Goal: Transaction & Acquisition: Register for event/course

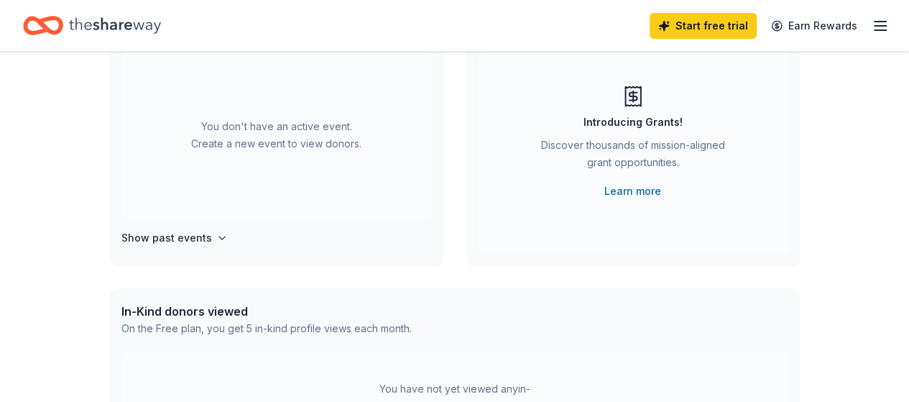
scroll to position [144, 0]
click at [269, 152] on div "You don't have an active event. Create a new event to view donors." at bounding box center [276, 134] width 310 height 165
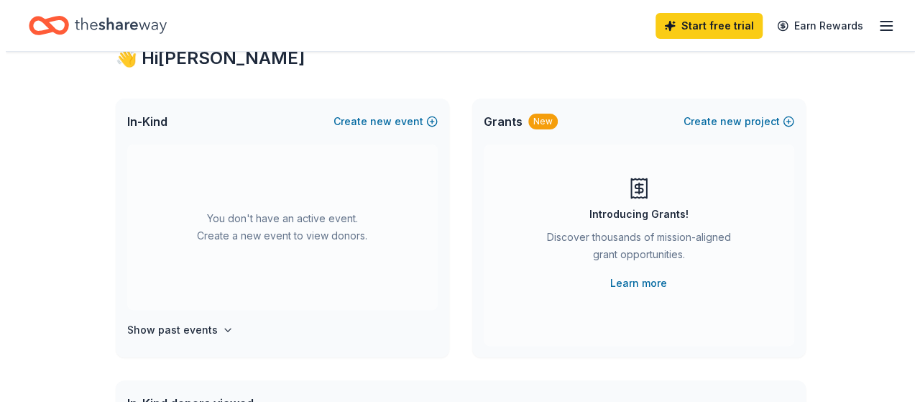
scroll to position [0, 0]
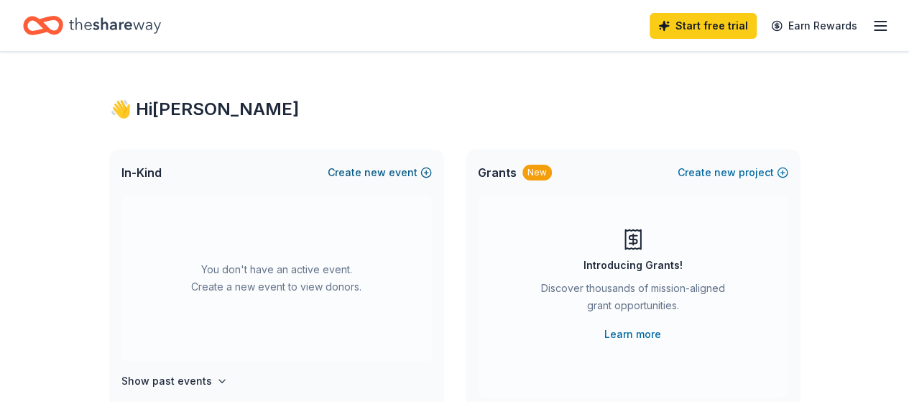
click at [425, 173] on button "Create new event" at bounding box center [380, 172] width 104 height 17
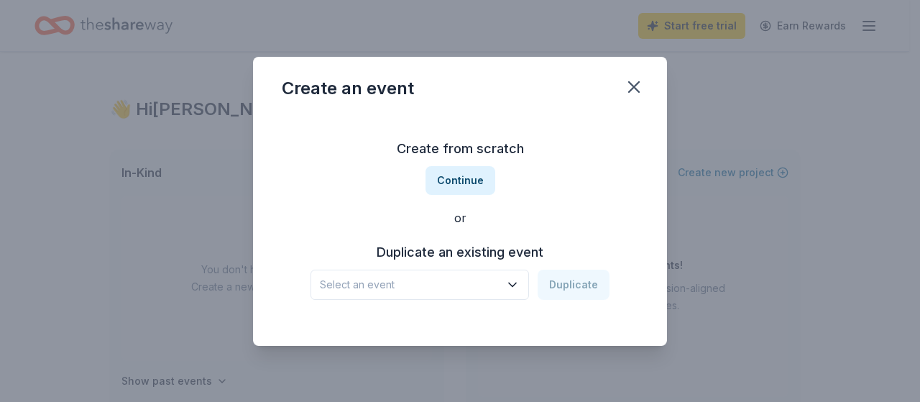
click at [516, 285] on icon "button" at bounding box center [512, 284] width 7 height 4
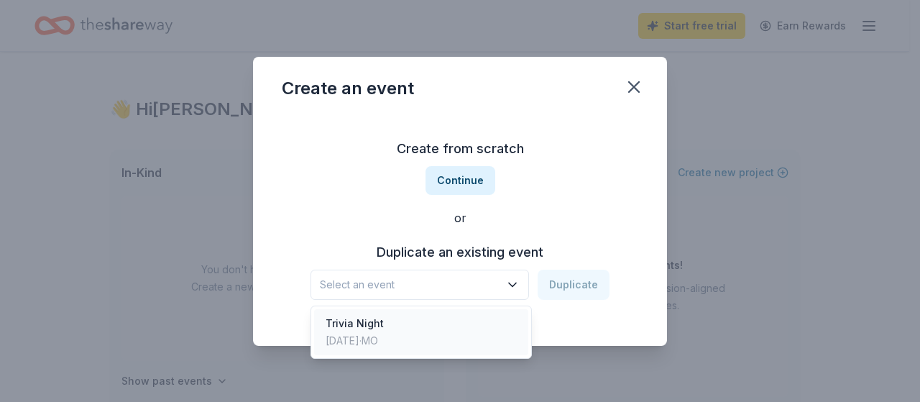
click at [442, 331] on div "Trivia Night [DATE] · [GEOGRAPHIC_DATA]" at bounding box center [421, 332] width 214 height 46
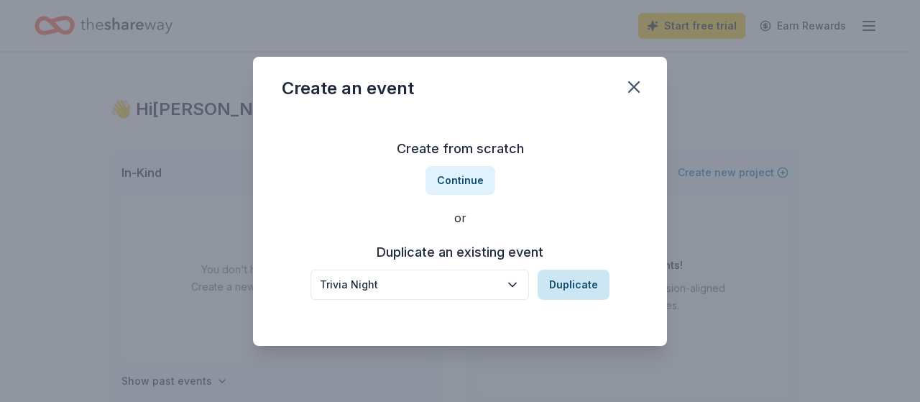
click at [575, 291] on button "Duplicate" at bounding box center [574, 284] width 72 height 30
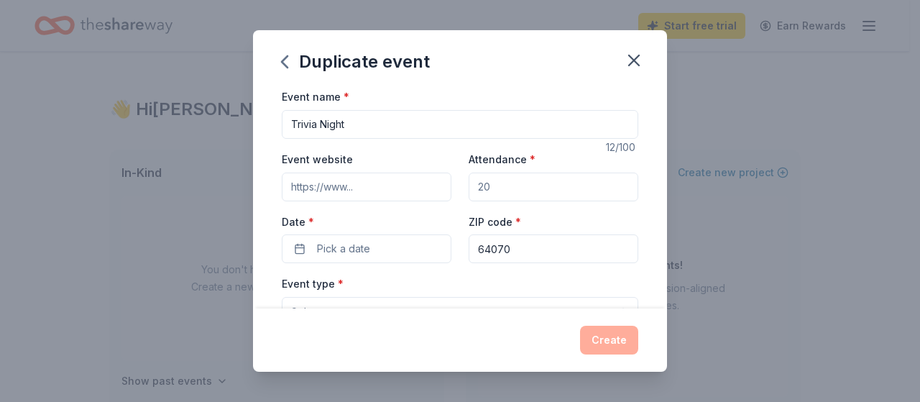
click at [405, 193] on input "Event website" at bounding box center [367, 186] width 170 height 29
click at [493, 186] on input "Attendance *" at bounding box center [554, 186] width 170 height 29
drag, startPoint x: 498, startPoint y: 186, endPoint x: 469, endPoint y: 191, distance: 29.9
click at [469, 191] on input "Attendance *" at bounding box center [554, 186] width 170 height 29
type input "60"
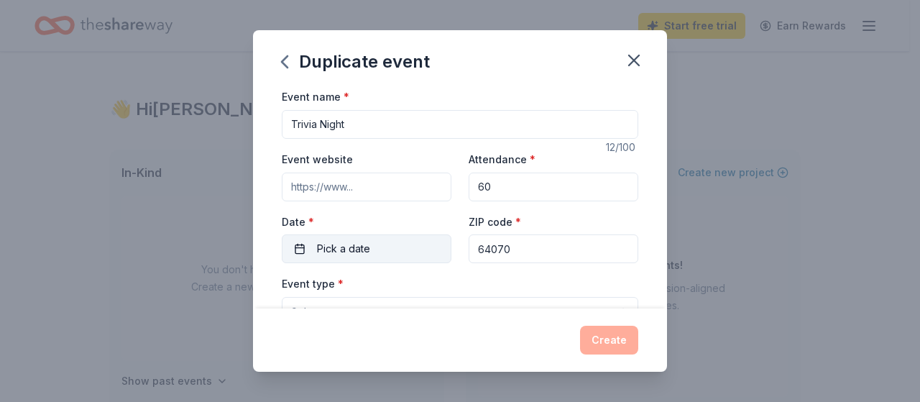
click at [300, 251] on button "Pick a date" at bounding box center [367, 248] width 170 height 29
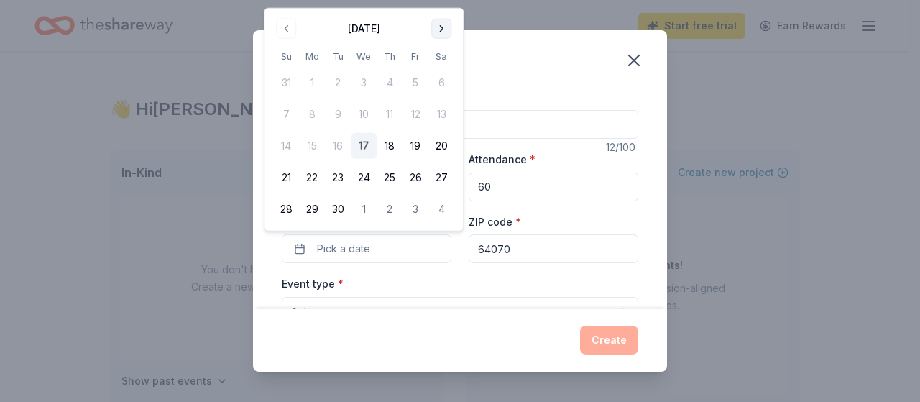
click at [441, 25] on button "Go to next month" at bounding box center [441, 29] width 20 height 20
click at [441, 114] on button "11" at bounding box center [441, 114] width 26 height 26
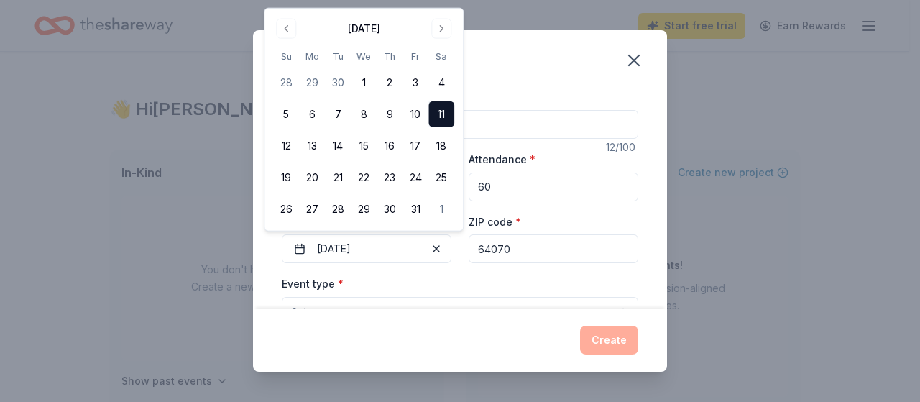
click at [643, 226] on div "Event name * Trivia Night 12 /100 Event website Attendance * 60 Date * 10/11/20…" at bounding box center [460, 198] width 414 height 220
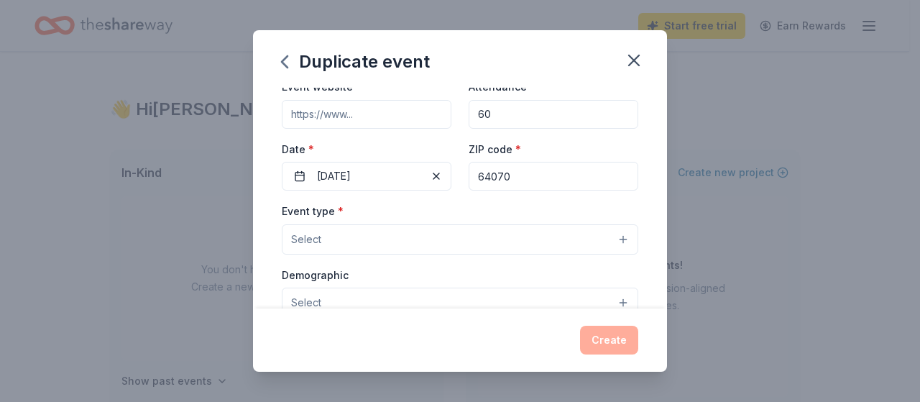
scroll to position [144, 0]
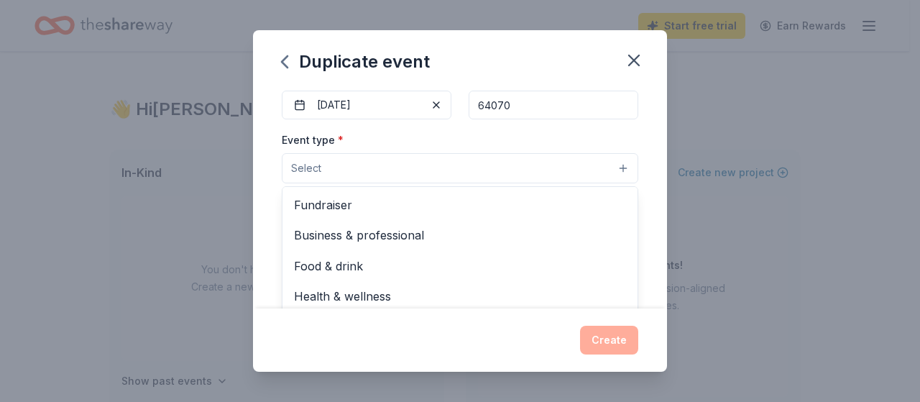
click at [395, 168] on button "Select" at bounding box center [460, 168] width 356 height 30
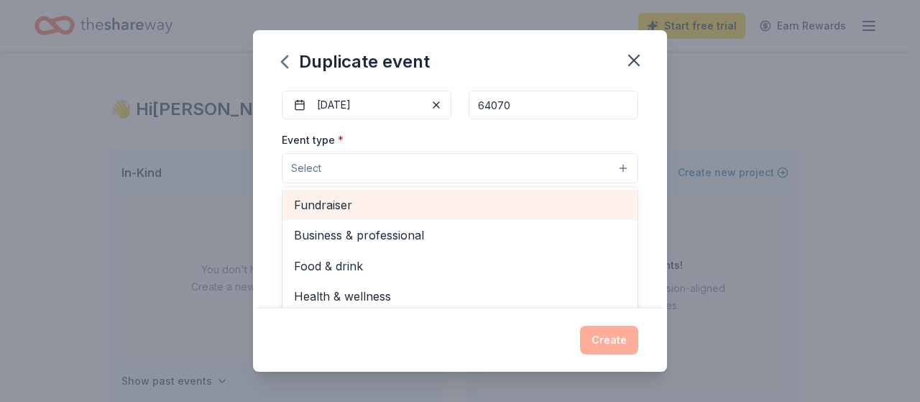
click at [343, 201] on span "Fundraiser" at bounding box center [460, 204] width 332 height 19
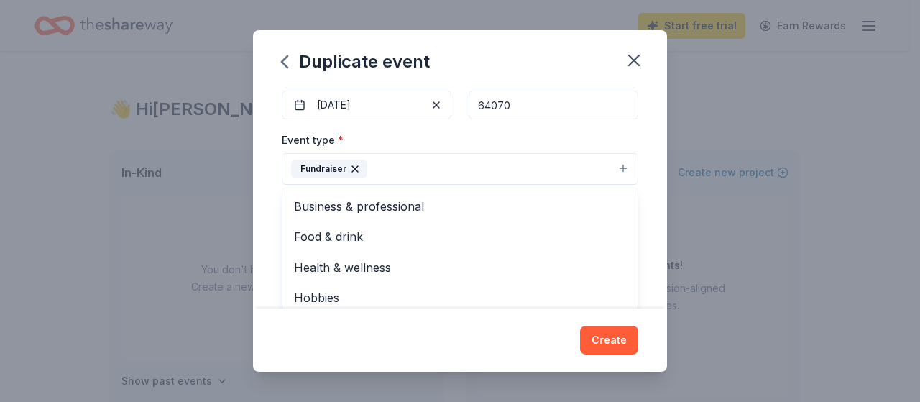
click at [469, 137] on div "Event type * Fundraiser Business & professional Food & drink Health & wellness …" at bounding box center [460, 158] width 356 height 54
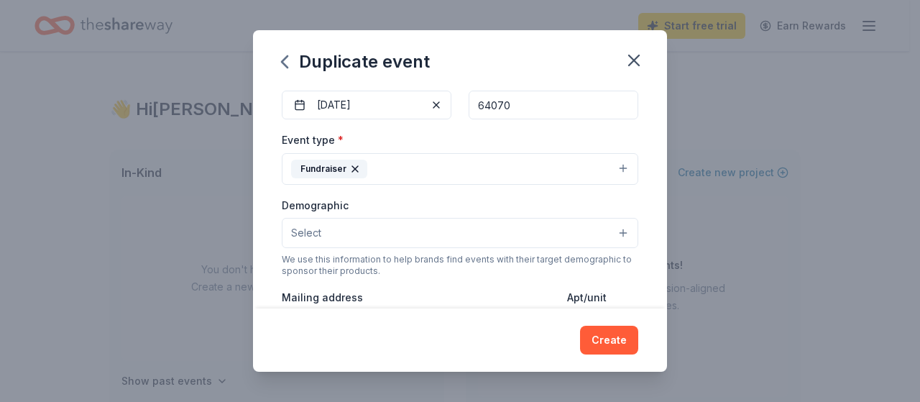
click at [425, 231] on button "Select" at bounding box center [460, 233] width 356 height 30
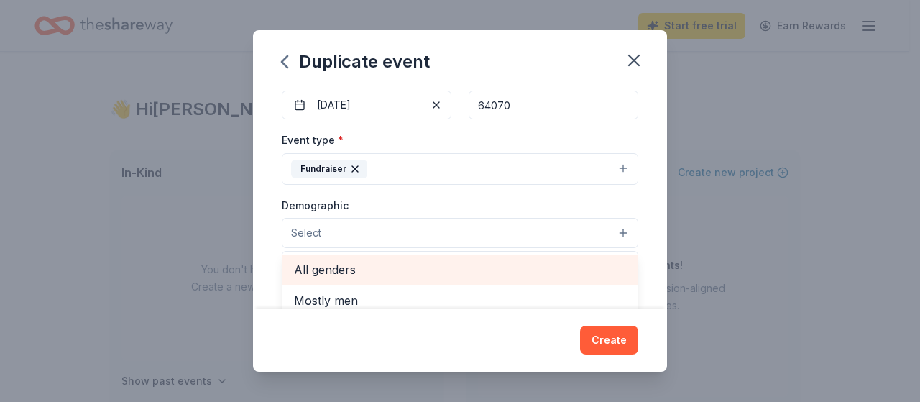
click at [343, 265] on span "All genders" at bounding box center [460, 269] width 332 height 19
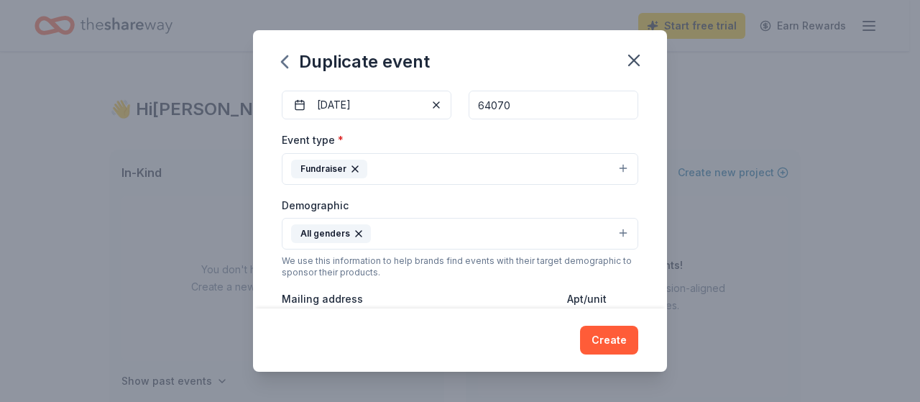
click at [425, 229] on button "All genders" at bounding box center [460, 234] width 356 height 32
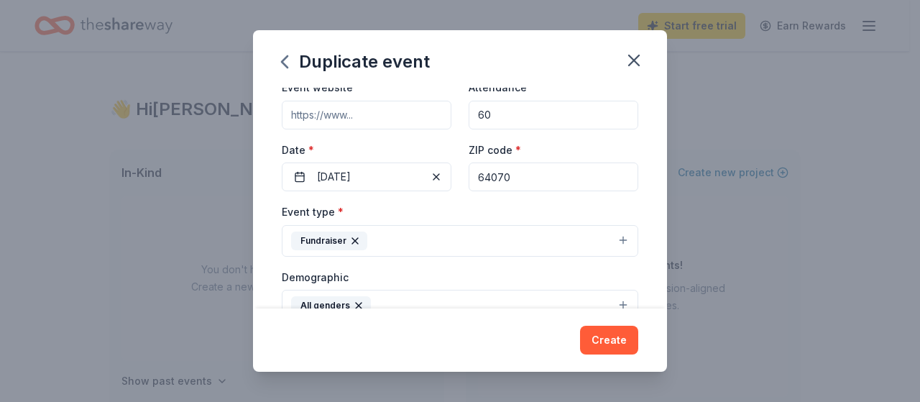
scroll to position [0, 0]
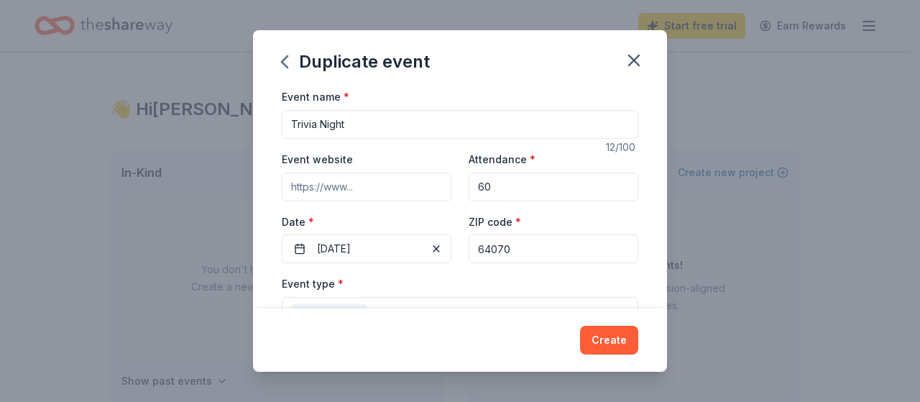
drag, startPoint x: 357, startPoint y: 123, endPoint x: 290, endPoint y: 126, distance: 66.9
click at [290, 126] on input "Trivia Night" at bounding box center [460, 124] width 356 height 29
type input "S"
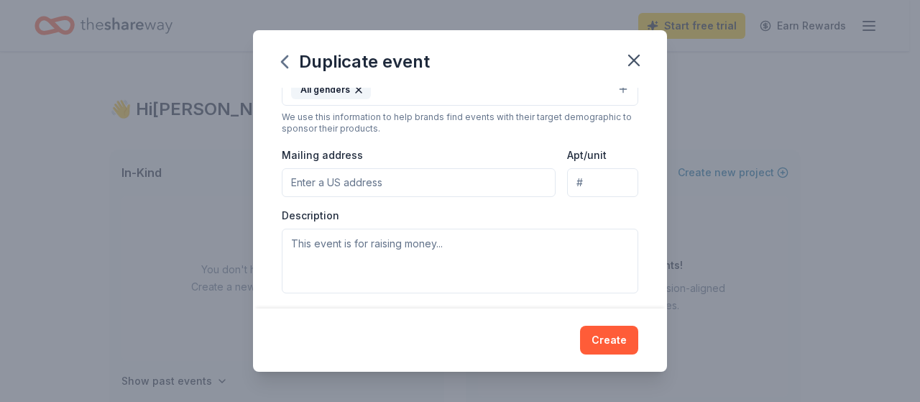
scroll to position [216, 0]
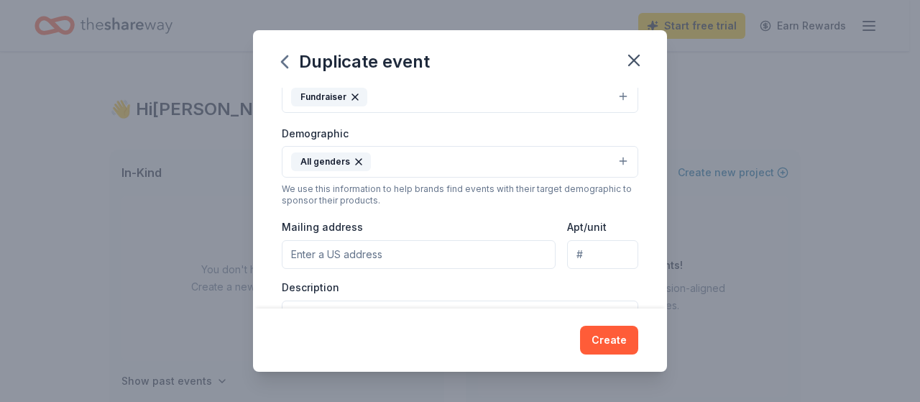
type input "Raffle Table"
click at [356, 254] on input "Mailing address" at bounding box center [419, 254] width 274 height 29
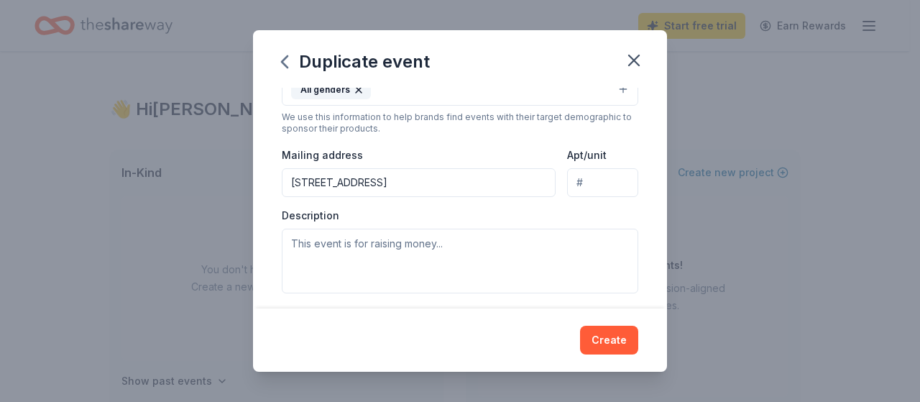
type input "1609 Southeast Stratford Street, Blue Springs, MO, 64014"
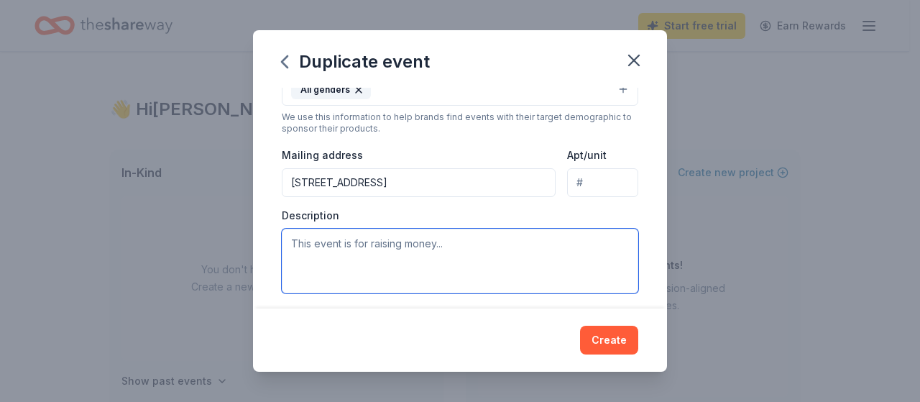
click at [342, 247] on textarea at bounding box center [460, 261] width 356 height 65
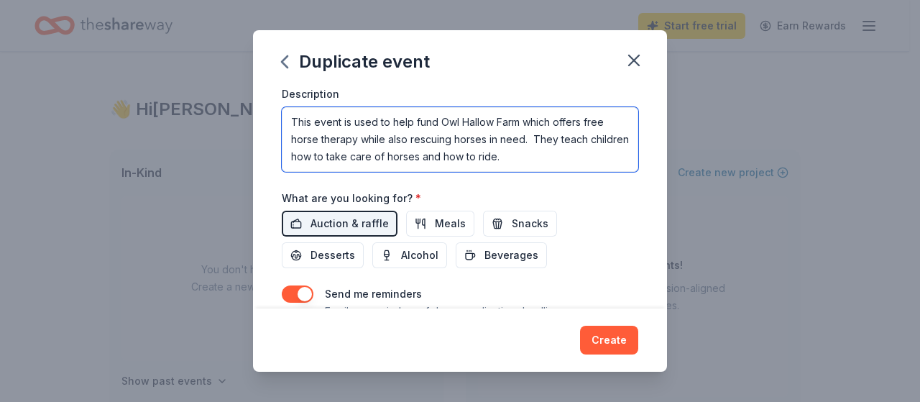
scroll to position [431, 0]
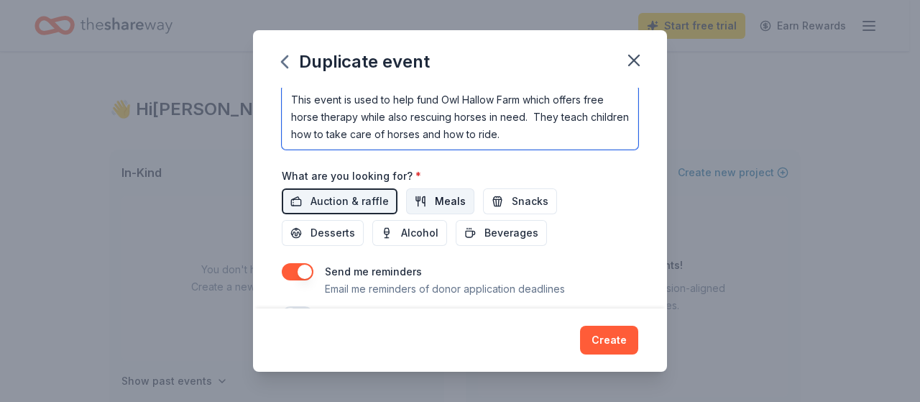
type textarea "This event is used to help fund Owl Hallow Farm which offers free horse therapy…"
click at [442, 200] on span "Meals" at bounding box center [450, 201] width 31 height 17
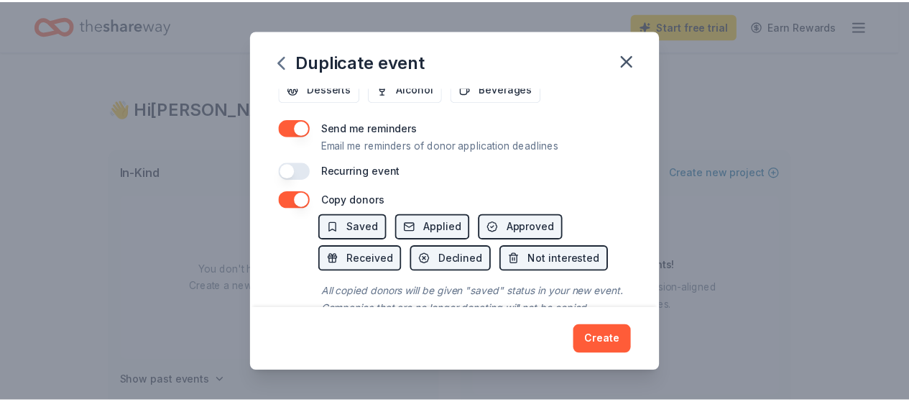
scroll to position [623, 0]
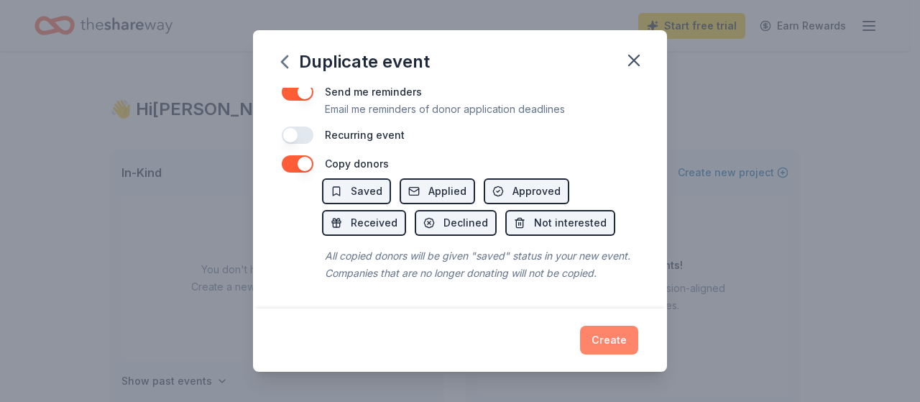
click at [615, 343] on button "Create" at bounding box center [609, 340] width 58 height 29
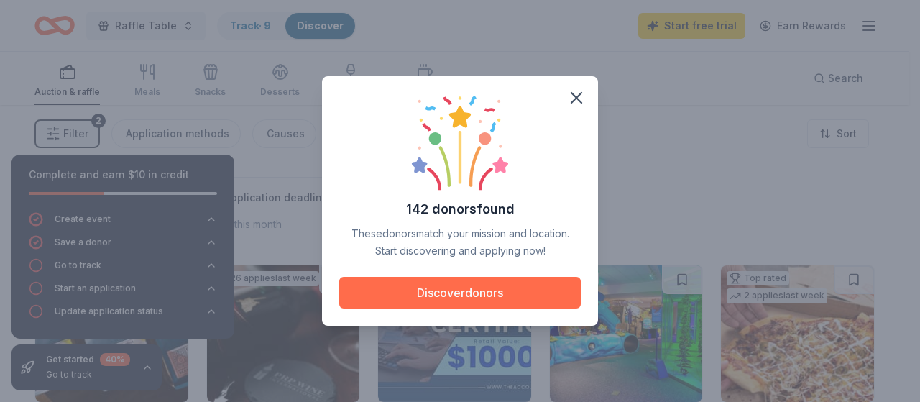
click at [461, 295] on button "Discover donors" at bounding box center [459, 293] width 241 height 32
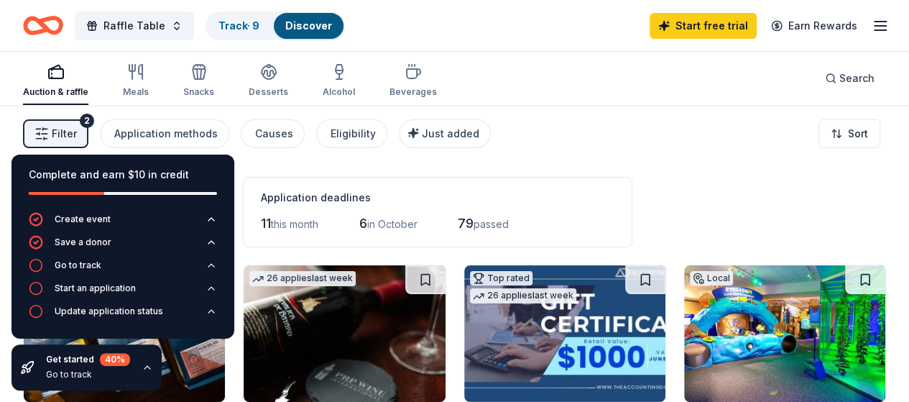
click at [552, 194] on div "Application deadlines" at bounding box center [438, 197] width 354 height 17
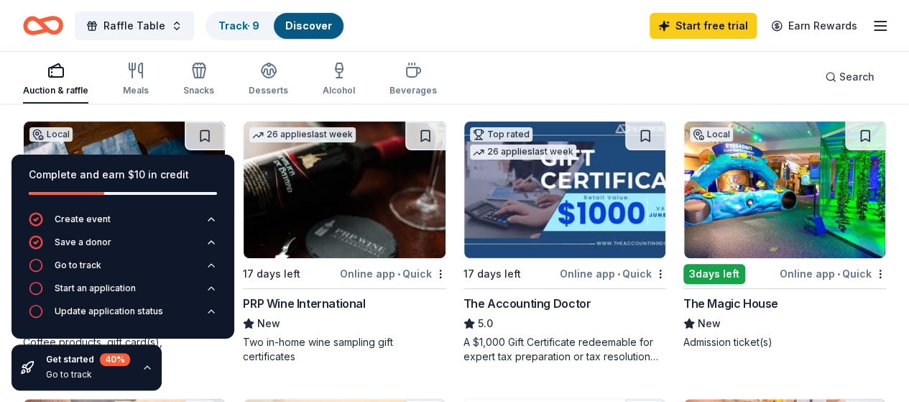
scroll to position [216, 0]
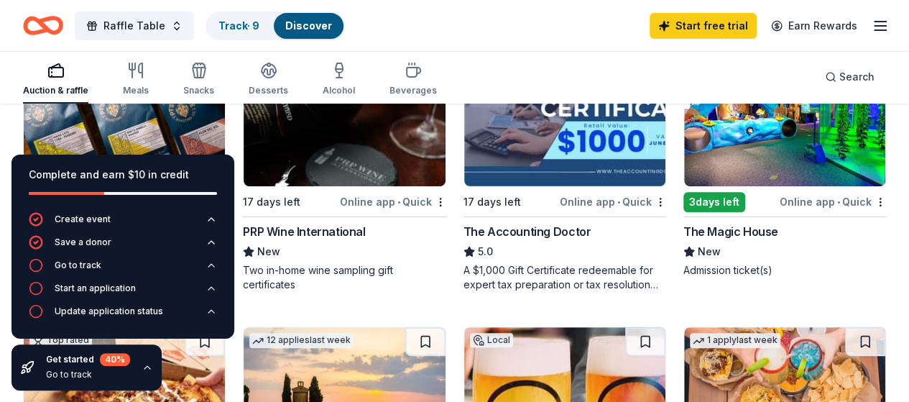
click at [204, 180] on div "Complete and earn $10 in credit" at bounding box center [123, 174] width 188 height 17
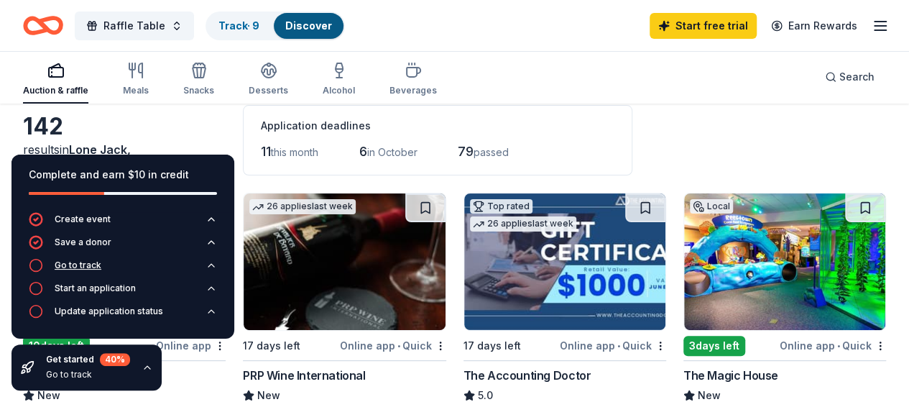
click at [86, 262] on div "Go to track" at bounding box center [78, 264] width 47 height 11
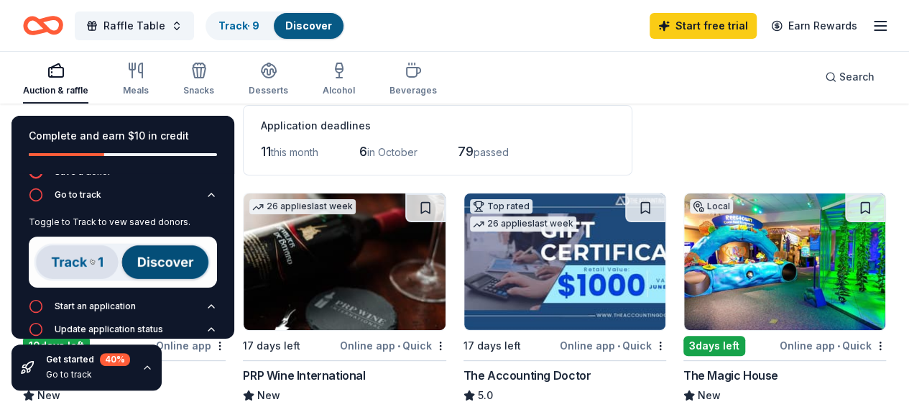
scroll to position [47, 0]
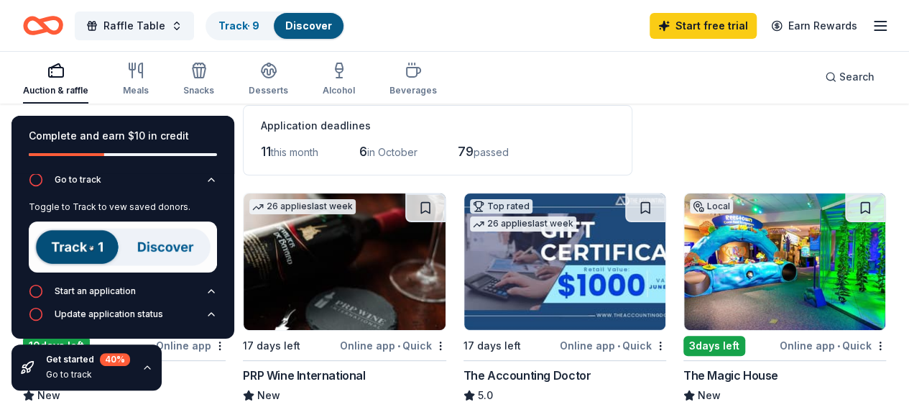
click at [148, 252] on img at bounding box center [123, 246] width 188 height 51
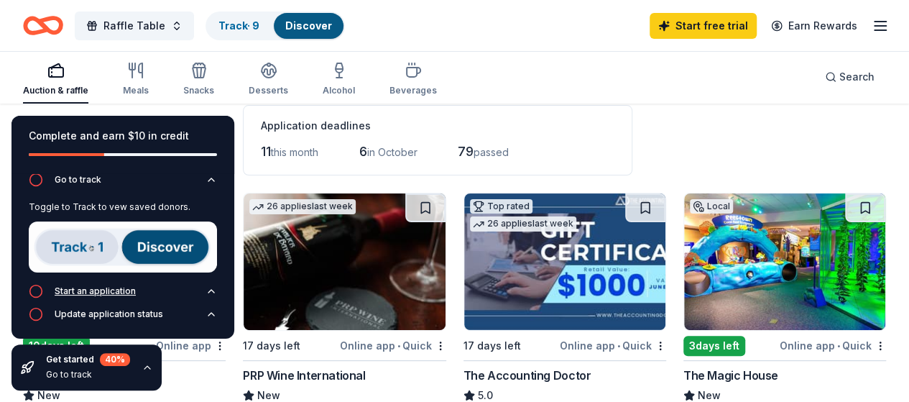
click at [37, 285] on icon "button" at bounding box center [36, 291] width 14 height 14
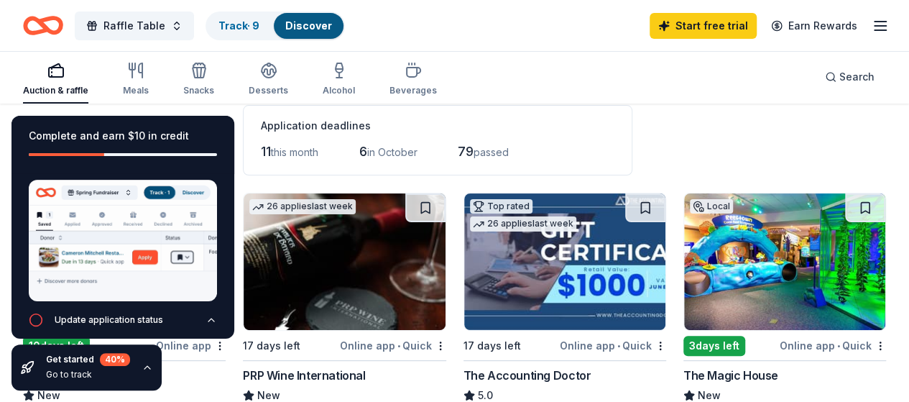
scroll to position [124, 0]
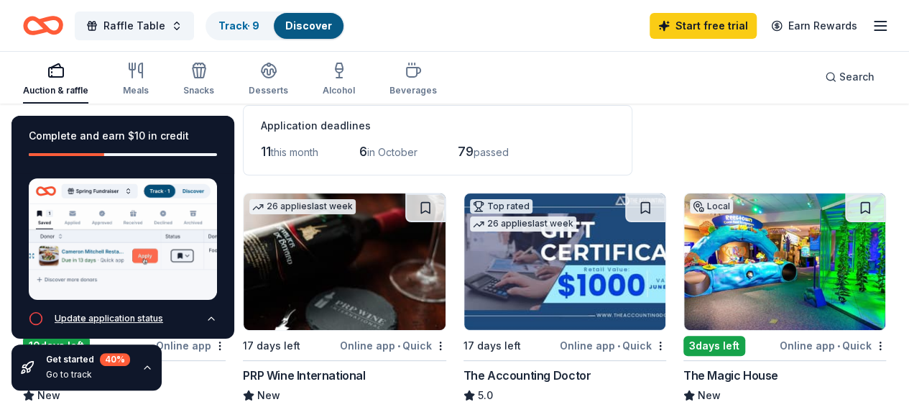
click at [43, 311] on div "Update application status" at bounding box center [96, 318] width 134 height 14
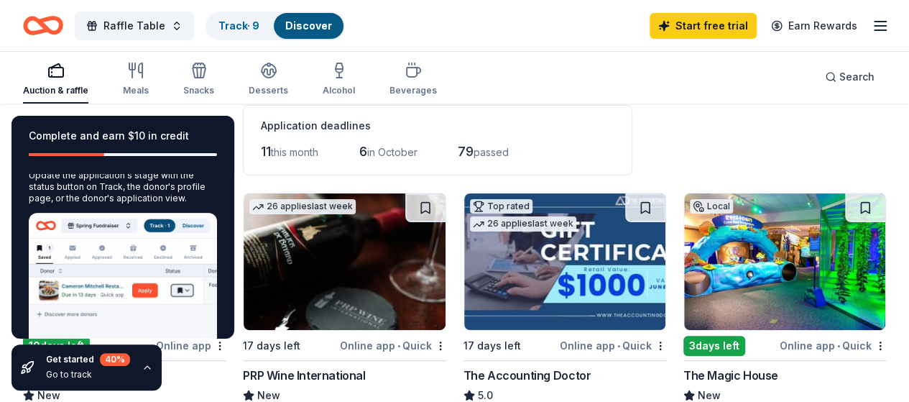
scroll to position [163, 0]
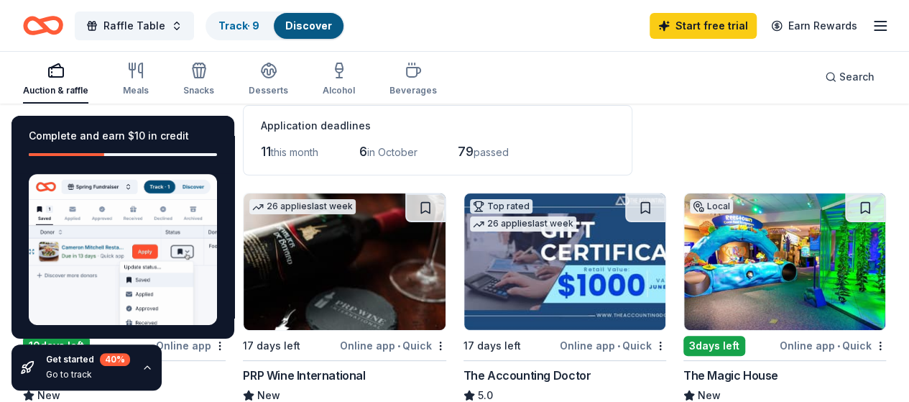
click at [530, 142] on div "11 this month 6 in October 79 passed" at bounding box center [438, 151] width 354 height 23
click at [146, 369] on icon "button" at bounding box center [147, 366] width 11 height 11
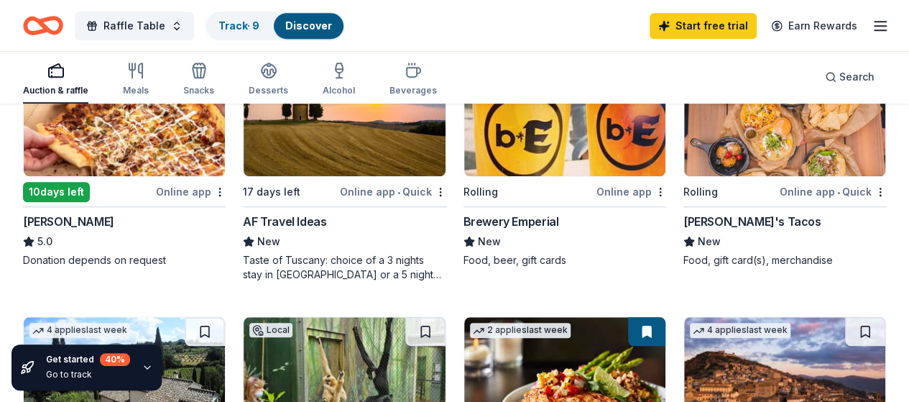
scroll to position [431, 0]
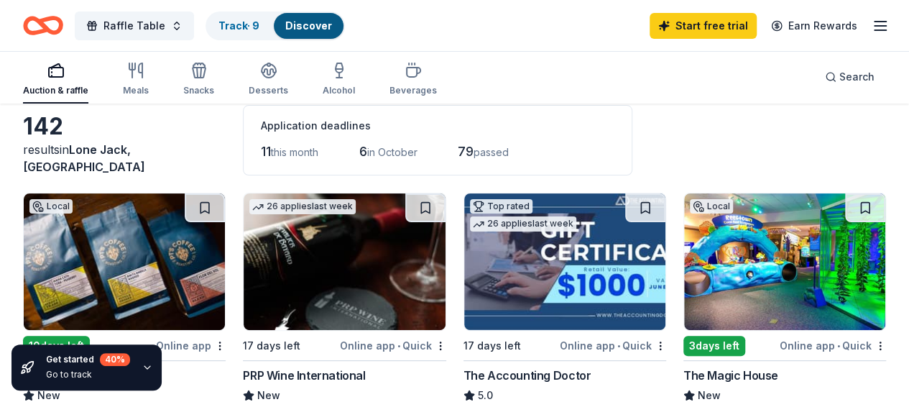
scroll to position [0, 0]
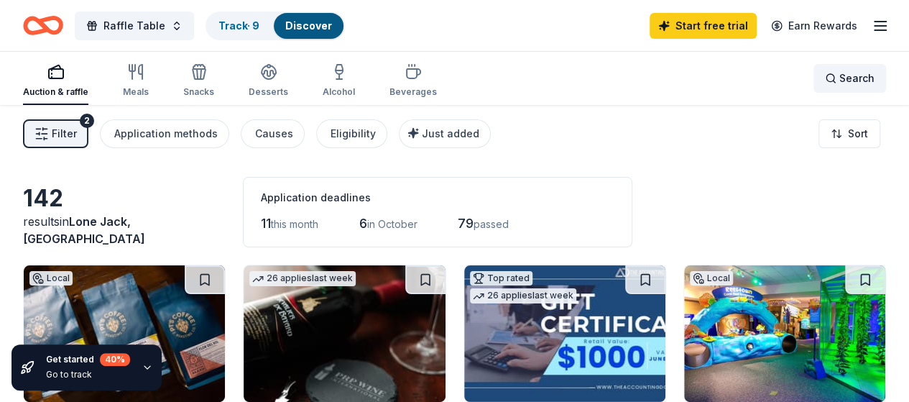
click at [839, 80] on span "Search" at bounding box center [856, 78] width 35 height 17
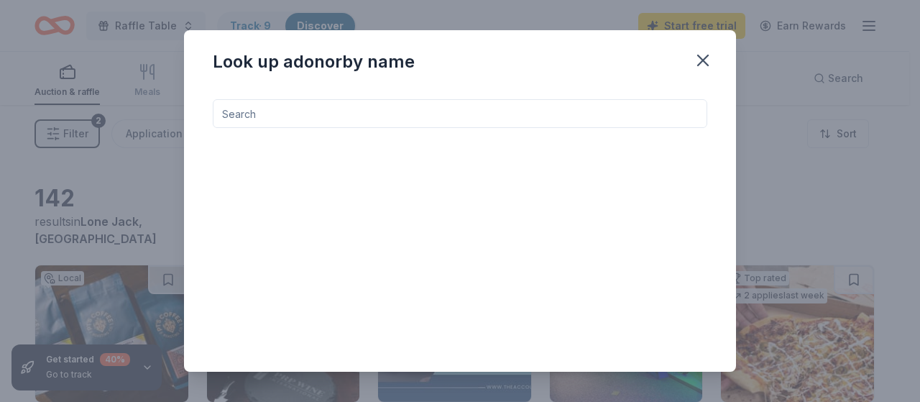
click at [319, 116] on input at bounding box center [460, 113] width 494 height 29
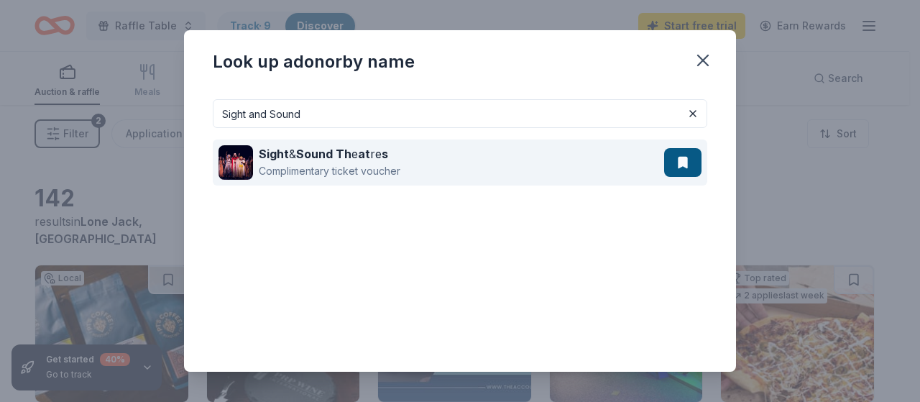
type input "Sight and Sound"
click at [341, 169] on div "Complimentary ticket voucher" at bounding box center [330, 170] width 142 height 17
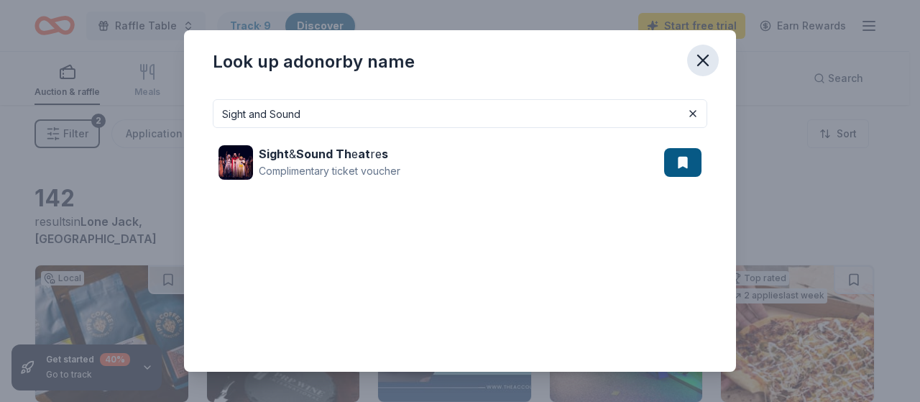
click at [698, 54] on icon "button" at bounding box center [703, 60] width 20 height 20
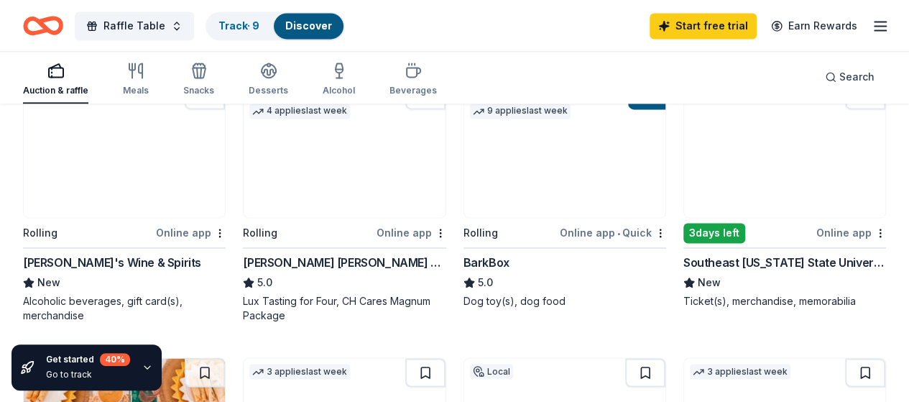
scroll to position [934, 0]
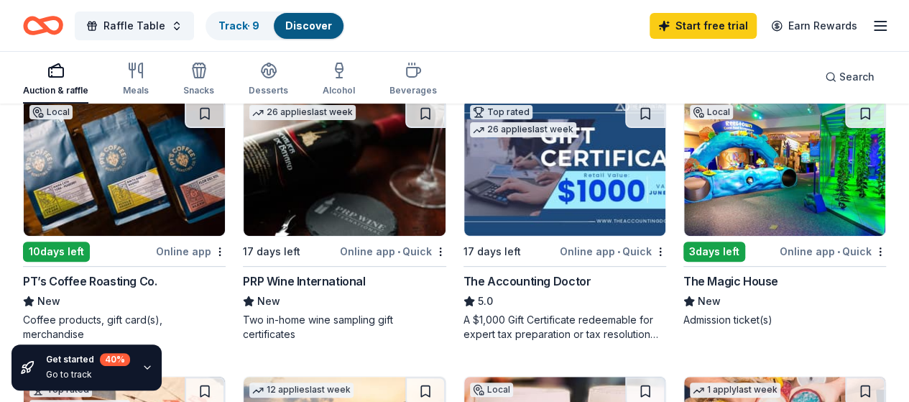
scroll to position [144, 0]
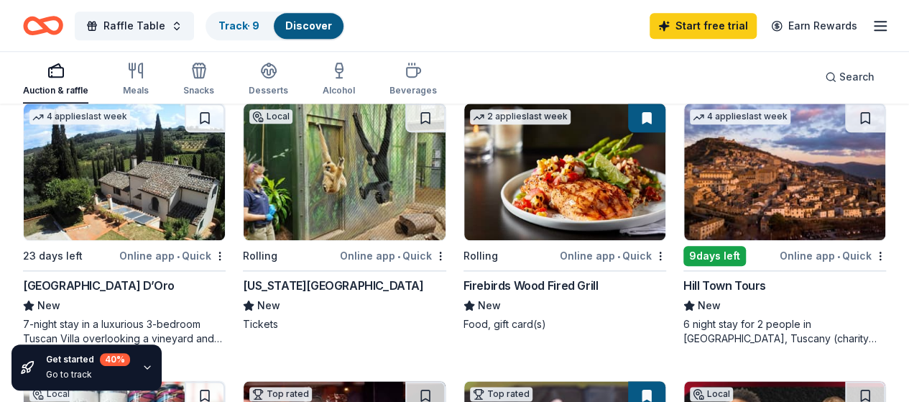
scroll to position [719, 0]
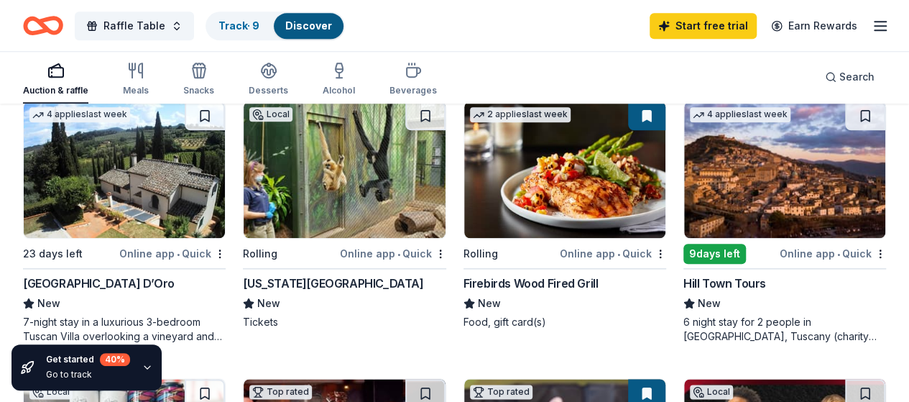
click at [684, 196] on img at bounding box center [784, 169] width 201 height 137
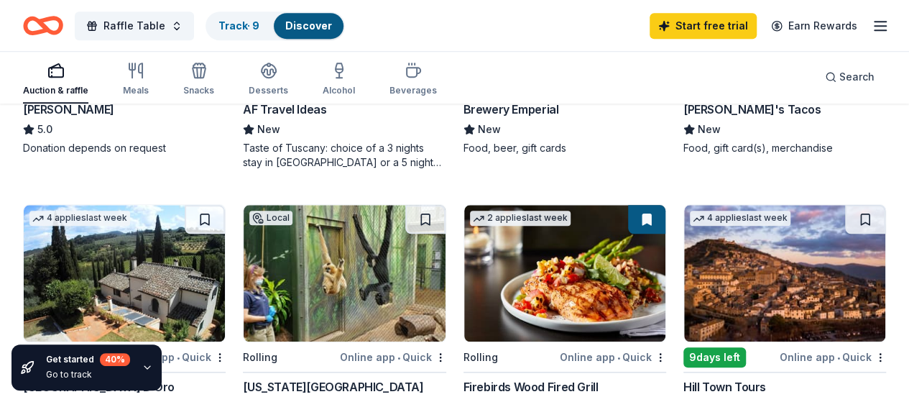
scroll to position [647, 0]
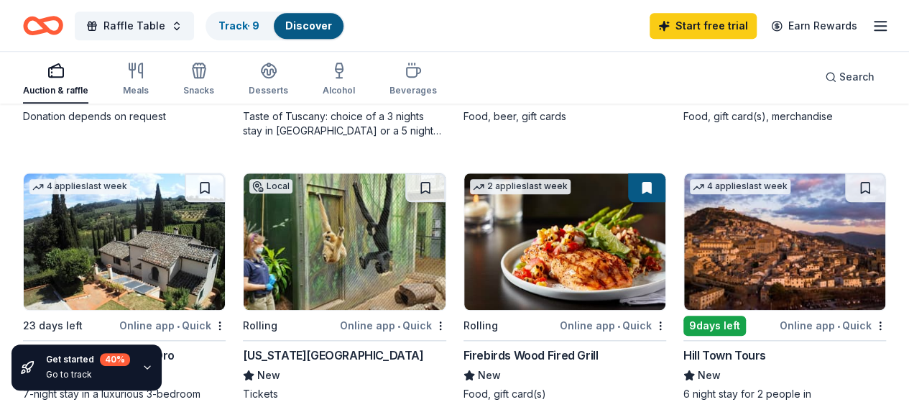
click at [464, 249] on img at bounding box center [564, 241] width 201 height 137
click at [707, 27] on link "Start free trial" at bounding box center [703, 26] width 107 height 26
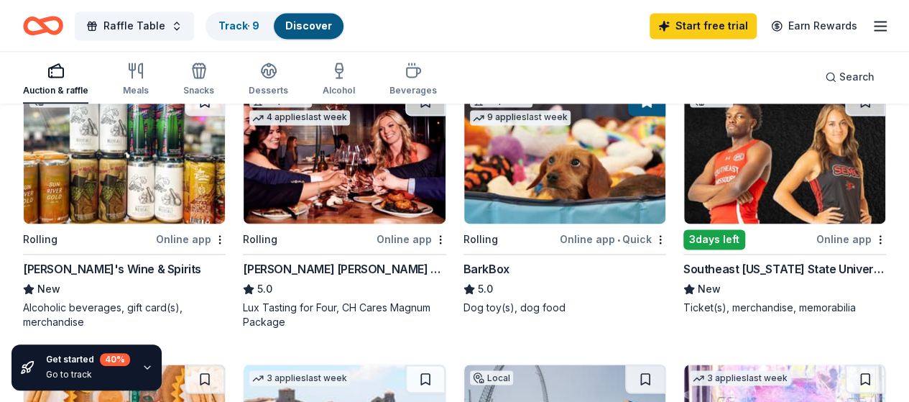
scroll to position [1150, 0]
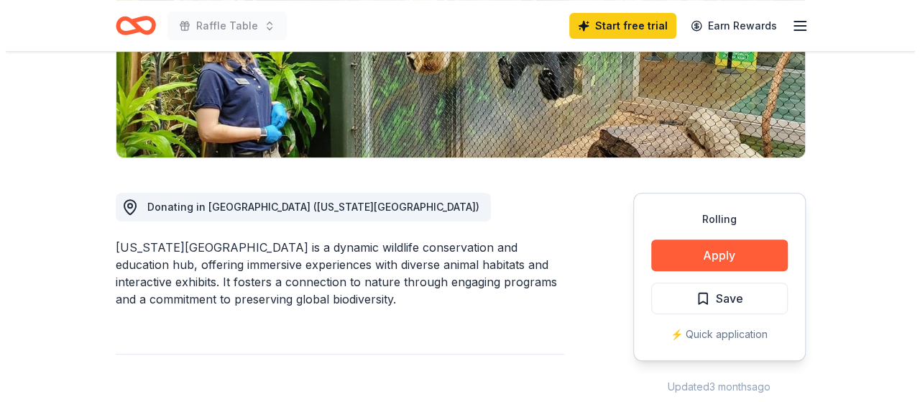
scroll to position [216, 0]
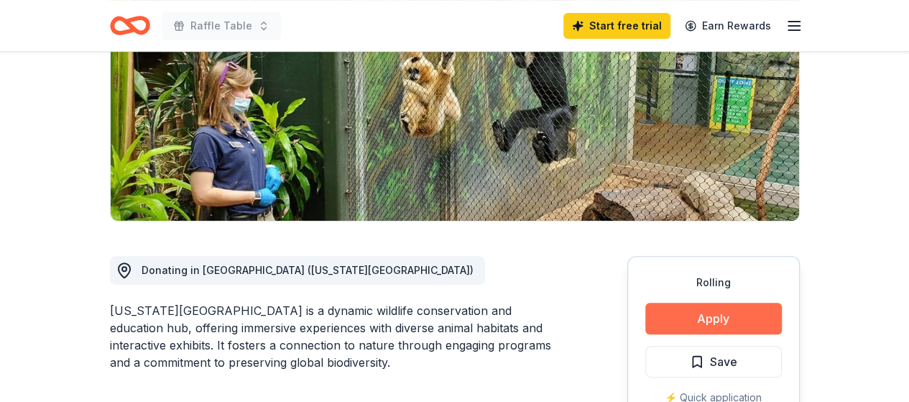
click at [727, 319] on button "Apply" at bounding box center [713, 319] width 137 height 32
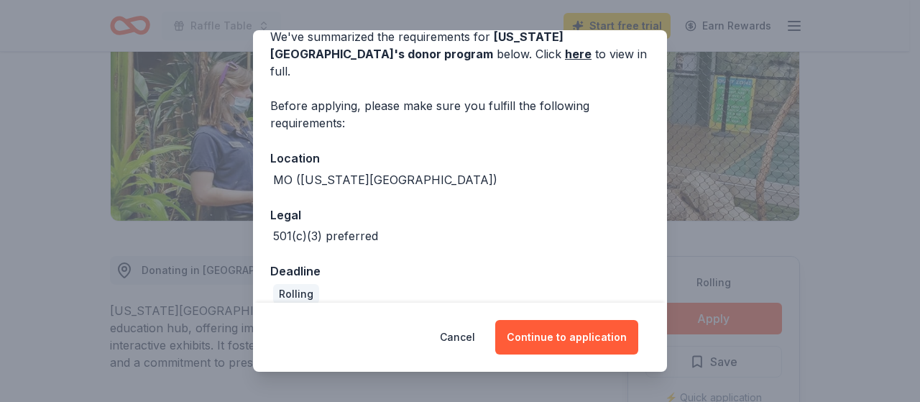
scroll to position [73, 0]
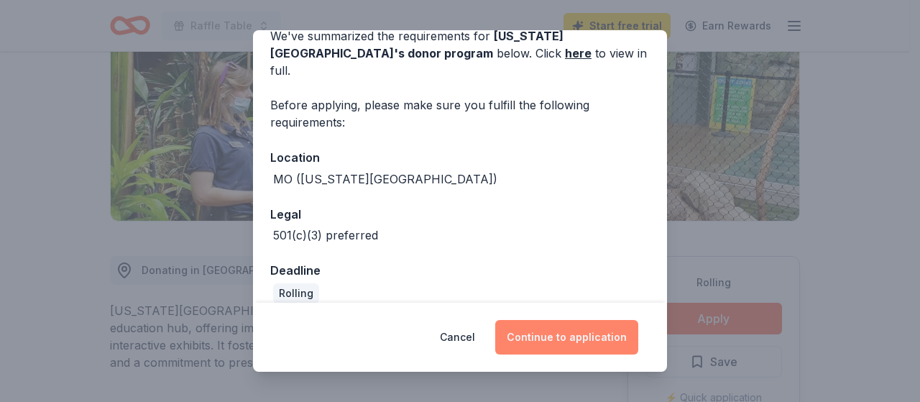
click at [581, 341] on button "Continue to application" at bounding box center [566, 337] width 143 height 34
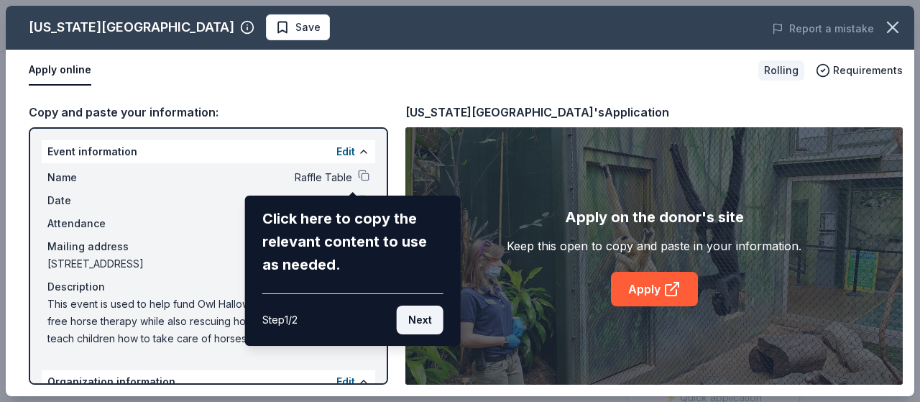
click at [431, 320] on button "Next" at bounding box center [420, 319] width 47 height 29
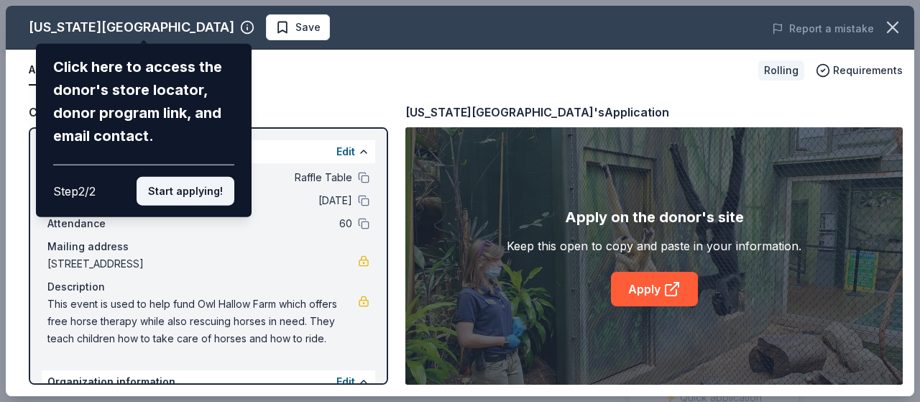
click at [204, 200] on button "Start applying!" at bounding box center [186, 191] width 98 height 29
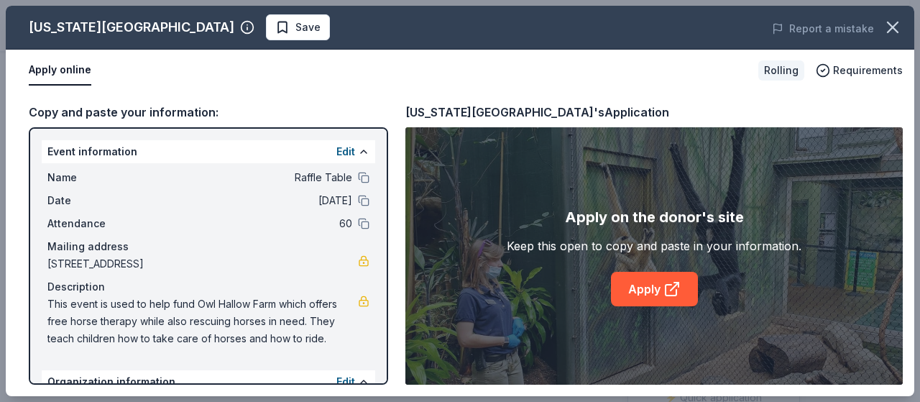
drag, startPoint x: 382, startPoint y: 231, endPoint x: 380, endPoint y: 298, distance: 66.1
click at [388, 287] on div "Kansas City Zoo Save Report a mistake Apply online Rolling Requirements Copy an…" at bounding box center [460, 201] width 908 height 390
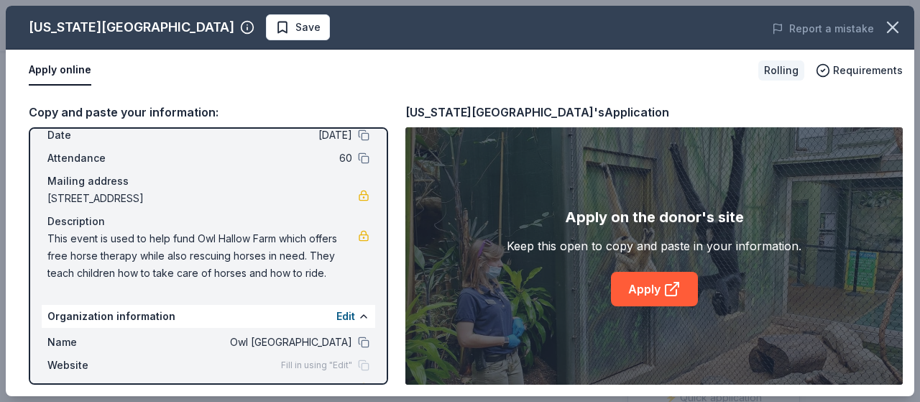
scroll to position [137, 0]
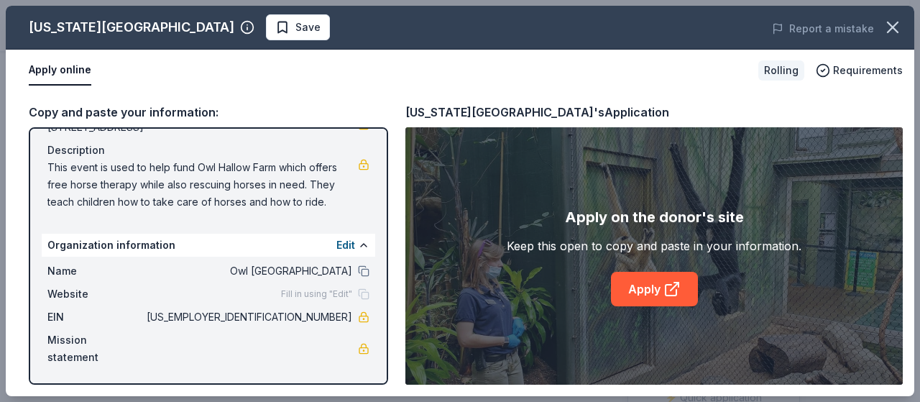
click at [114, 344] on span "Mission statement" at bounding box center [95, 348] width 96 height 34
click at [95, 341] on span "Mission statement" at bounding box center [95, 348] width 96 height 34
click at [103, 357] on span "Mission statement" at bounding box center [95, 348] width 96 height 34
click at [97, 357] on span "Mission statement" at bounding box center [95, 348] width 96 height 34
click at [91, 338] on span "Mission statement" at bounding box center [95, 348] width 96 height 34
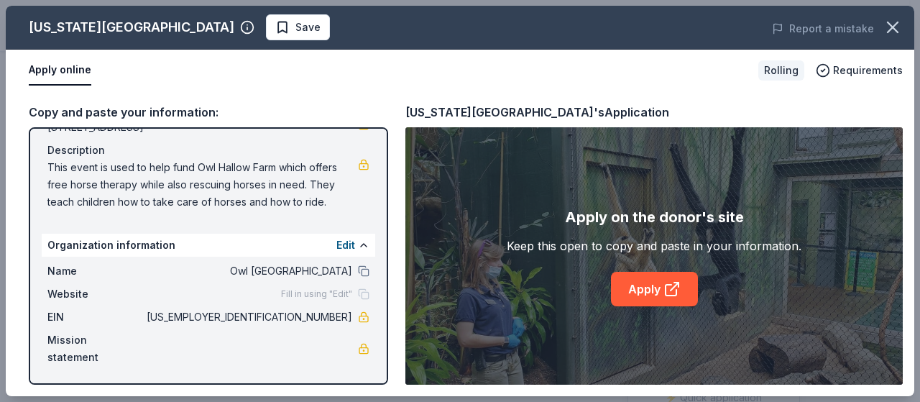
click at [99, 354] on span "Mission statement" at bounding box center [95, 348] width 96 height 34
click at [645, 295] on link "Apply" at bounding box center [654, 289] width 87 height 34
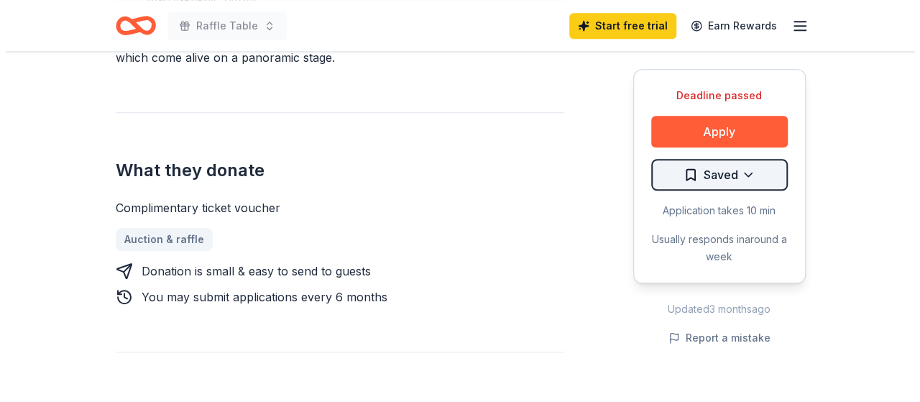
scroll to position [503, 0]
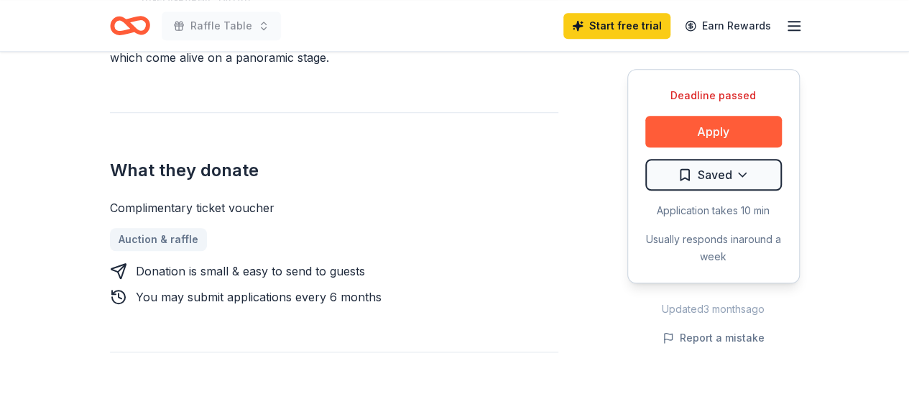
click at [686, 147] on div "Deadline passed Apply Saved Application takes 10 min Usually responds in around…" at bounding box center [713, 176] width 172 height 214
click at [683, 138] on button "Apply" at bounding box center [713, 132] width 137 height 32
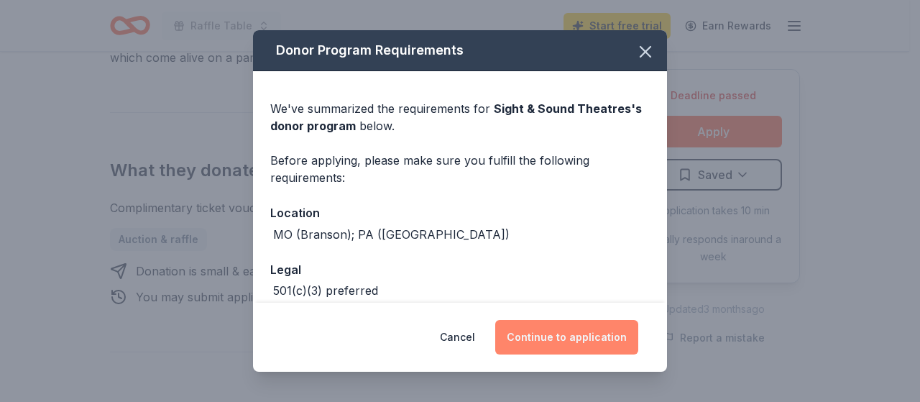
click at [593, 336] on button "Continue to application" at bounding box center [566, 337] width 143 height 34
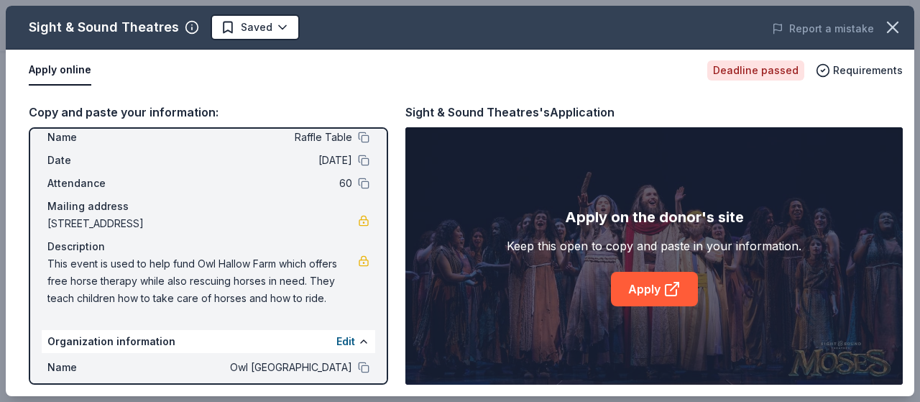
scroll to position [72, 0]
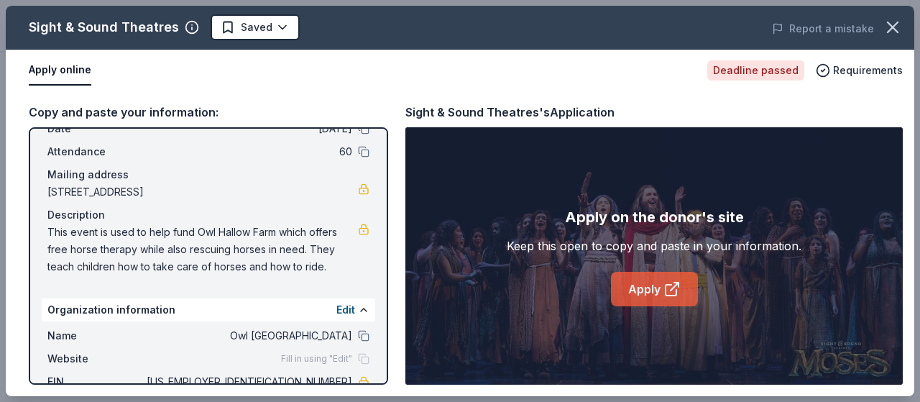
click at [656, 283] on link "Apply" at bounding box center [654, 289] width 87 height 34
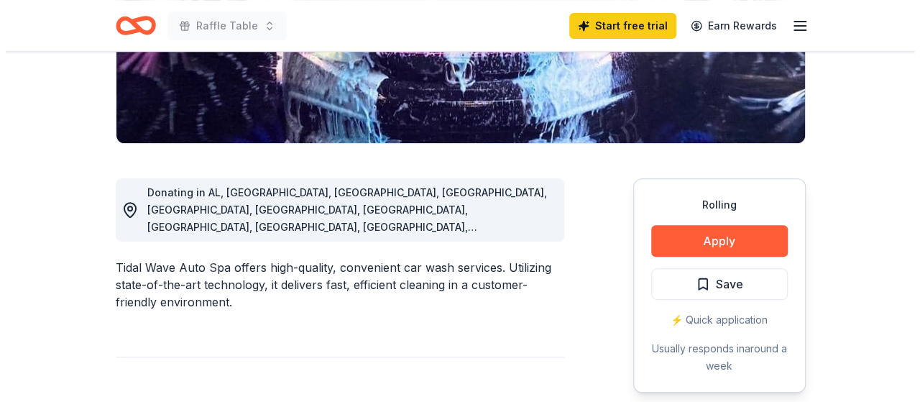
scroll to position [359, 0]
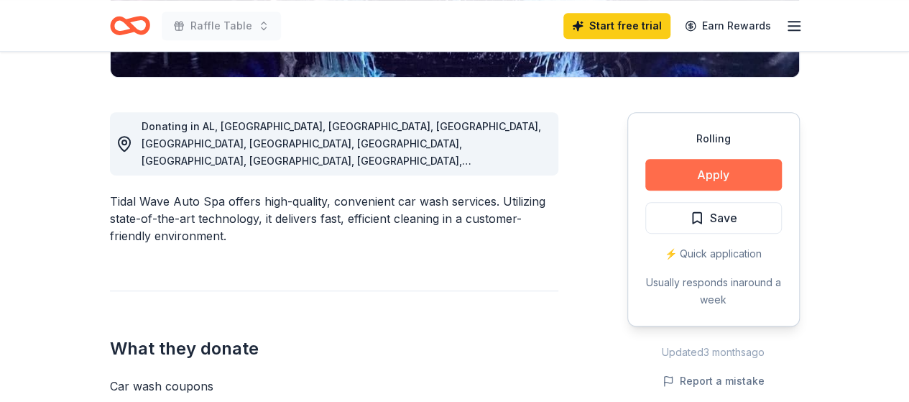
click at [721, 175] on button "Apply" at bounding box center [713, 175] width 137 height 32
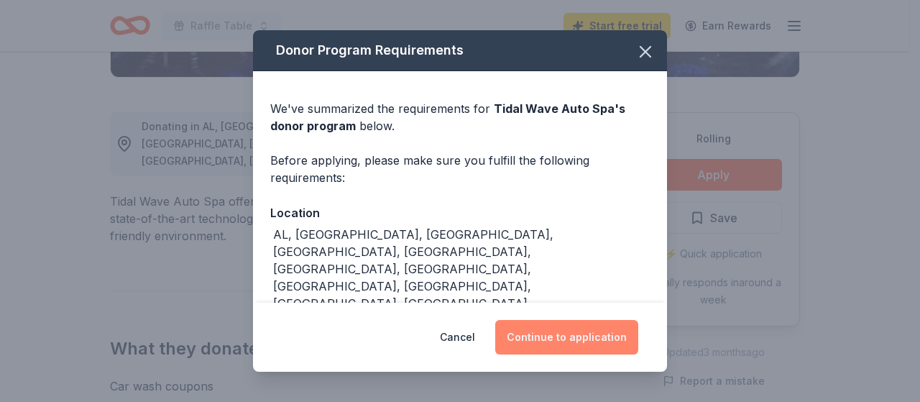
click at [565, 337] on button "Continue to application" at bounding box center [566, 337] width 143 height 34
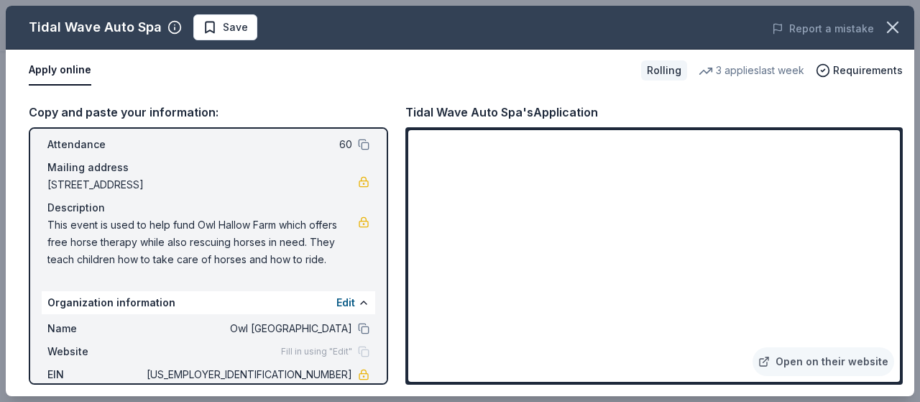
scroll to position [0, 0]
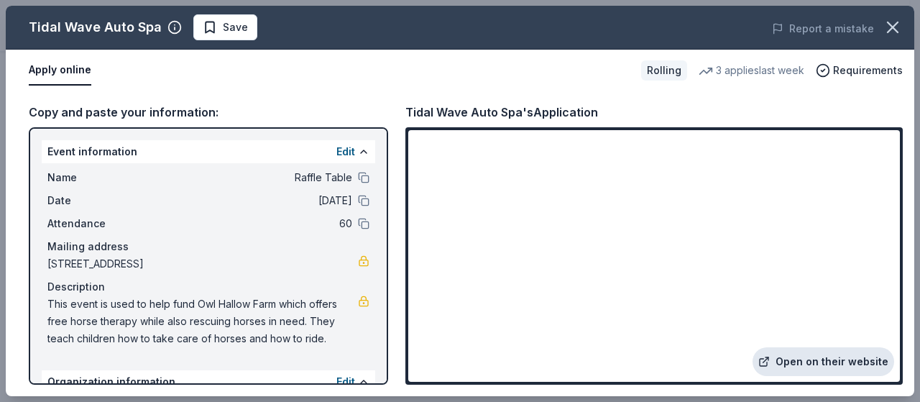
click at [794, 364] on link "Open on their website" at bounding box center [823, 361] width 142 height 29
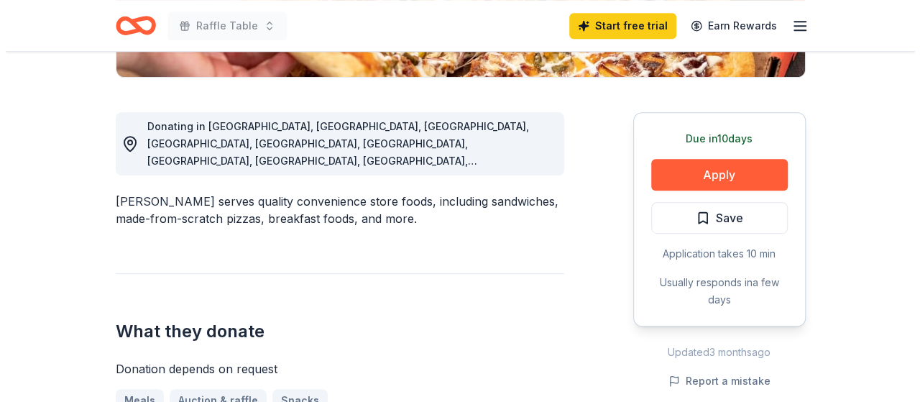
scroll to position [359, 0]
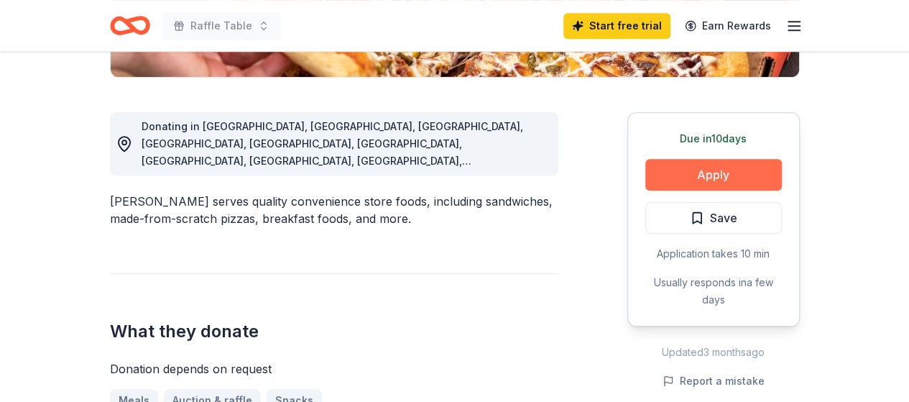
click at [721, 172] on button "Apply" at bounding box center [713, 175] width 137 height 32
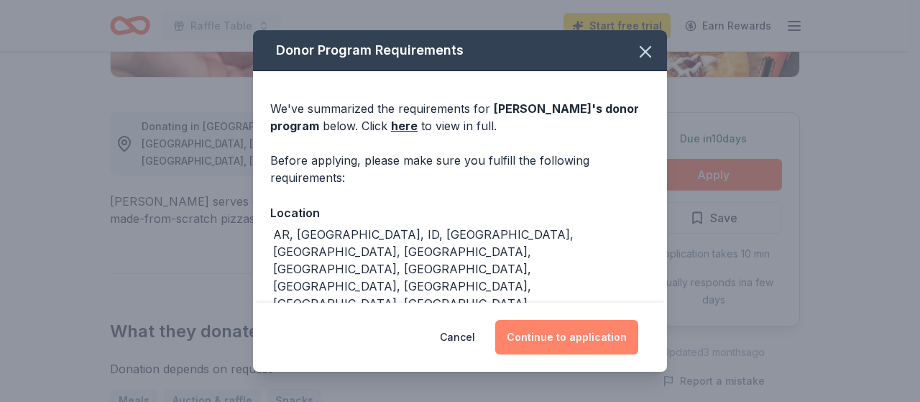
click at [571, 338] on button "Continue to application" at bounding box center [566, 337] width 143 height 34
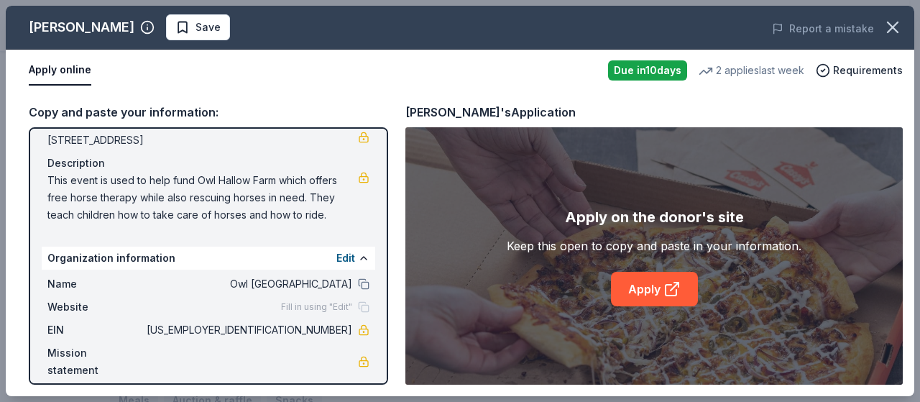
scroll to position [137, 0]
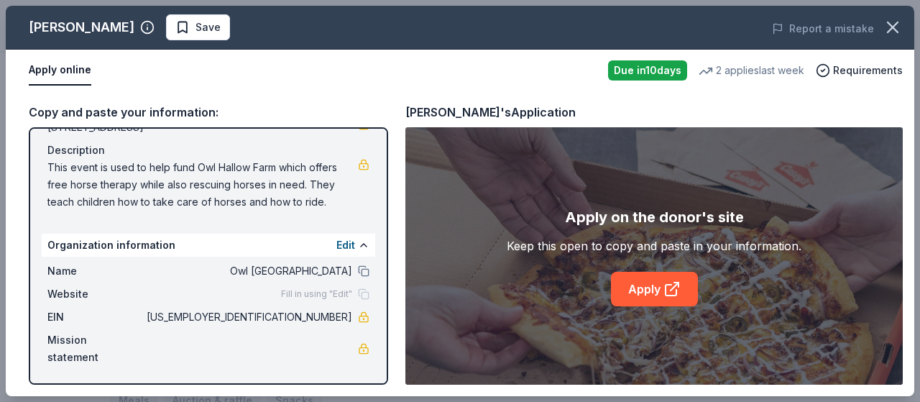
drag, startPoint x: 47, startPoint y: 162, endPoint x: 318, endPoint y: 205, distance: 273.5
click at [318, 205] on span "This event is used to help fund Owl Hallow Farm which offers free horse therapy…" at bounding box center [202, 185] width 310 height 52
click at [305, 192] on span "This event is used to help fund Owl Hallow Farm which offers free horse therapy…" at bounding box center [202, 185] width 310 height 52
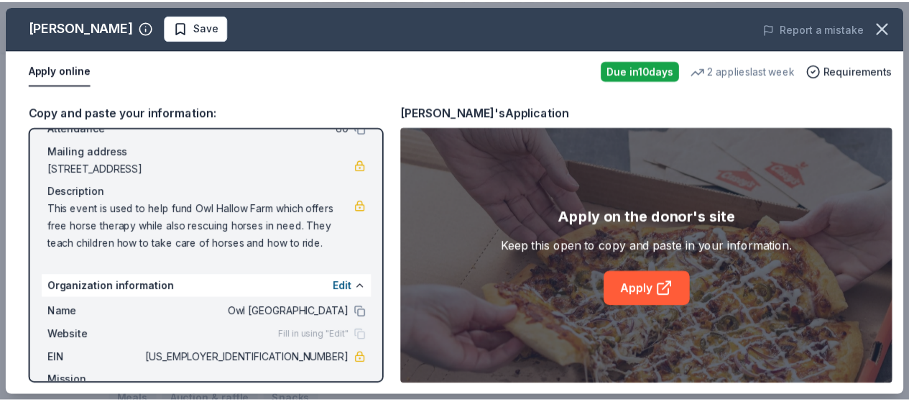
scroll to position [0, 0]
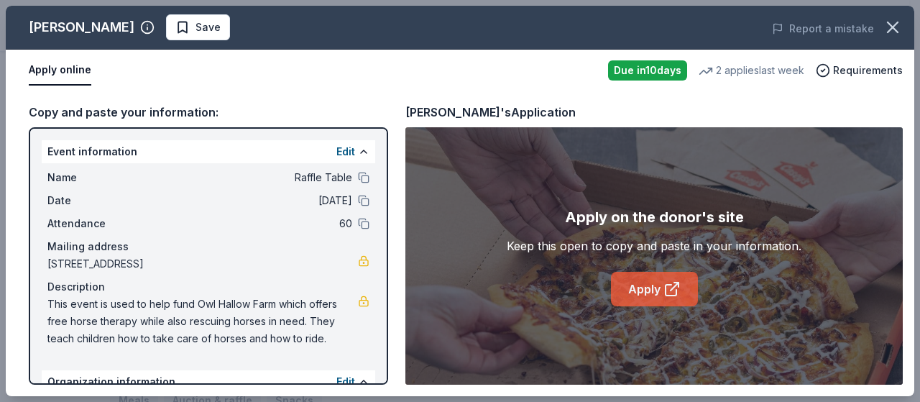
click at [655, 292] on link "Apply" at bounding box center [654, 289] width 87 height 34
click at [893, 25] on icon "button" at bounding box center [892, 27] width 20 height 20
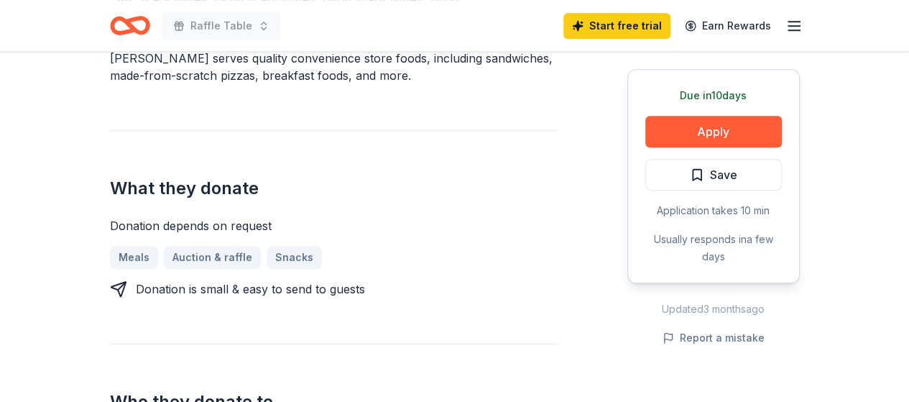
scroll to position [503, 0]
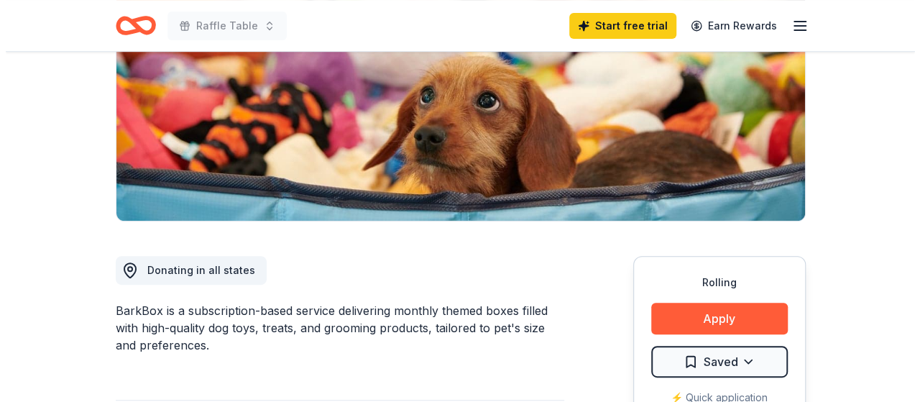
scroll to position [287, 0]
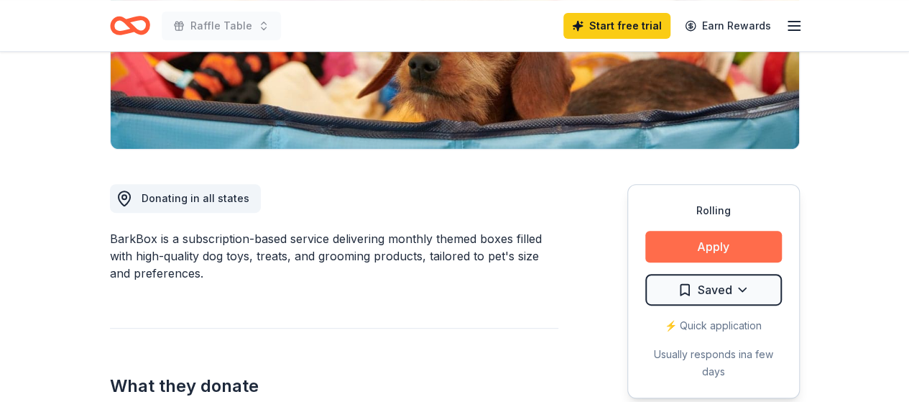
click at [692, 249] on button "Apply" at bounding box center [713, 247] width 137 height 32
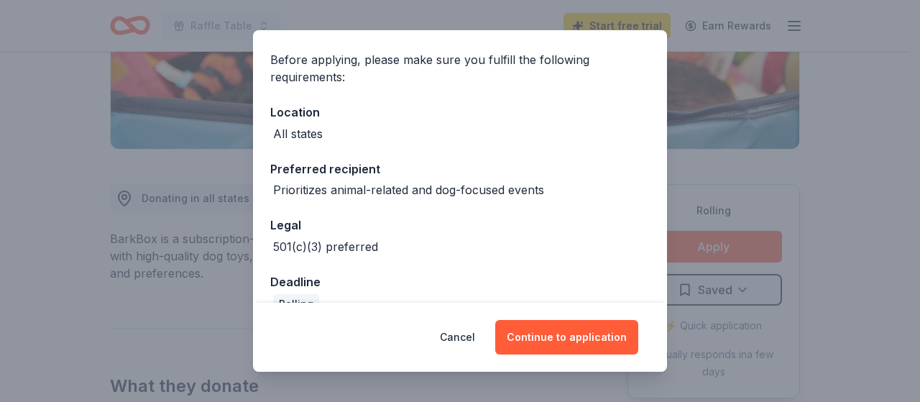
scroll to position [129, 0]
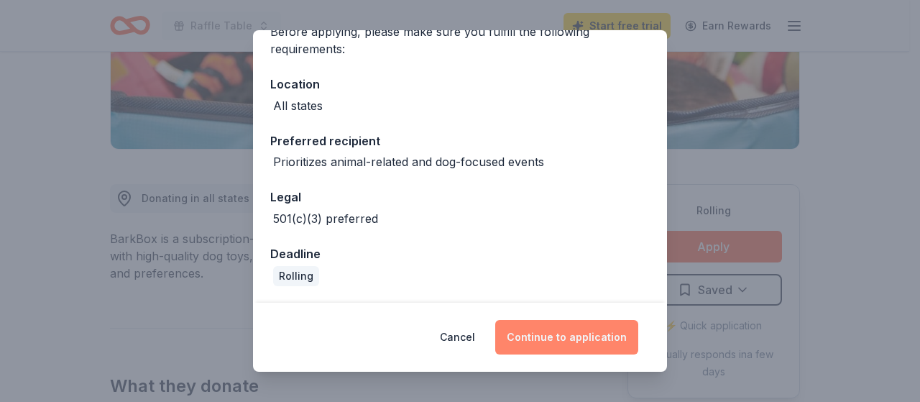
click at [568, 344] on button "Continue to application" at bounding box center [566, 337] width 143 height 34
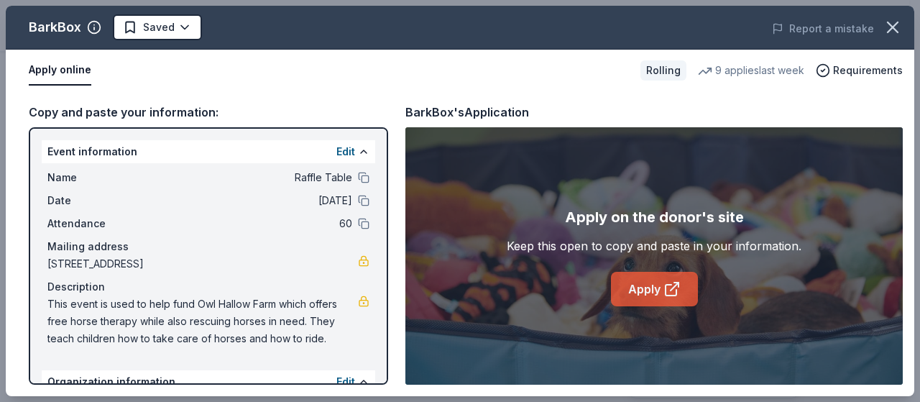
click at [653, 290] on link "Apply" at bounding box center [654, 289] width 87 height 34
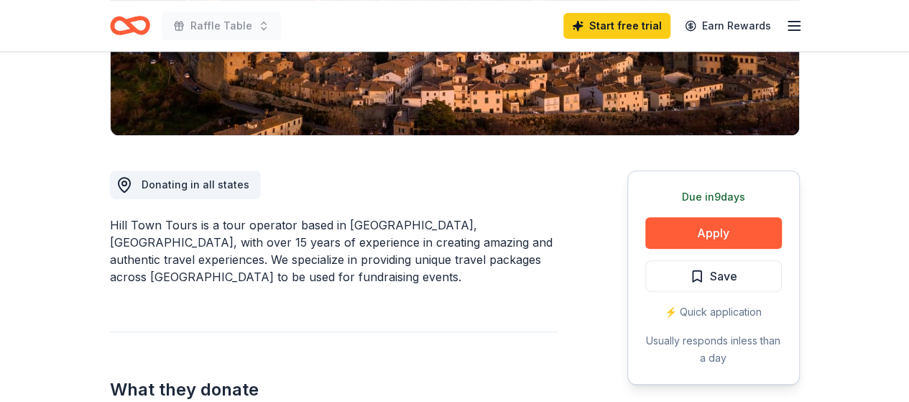
scroll to position [216, 0]
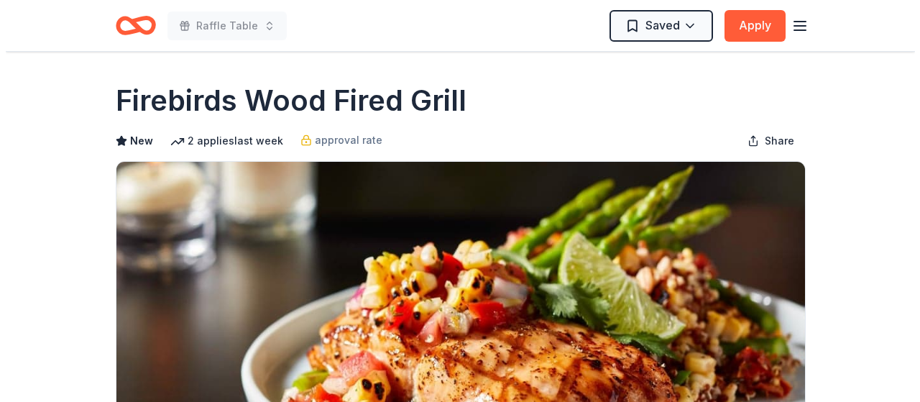
scroll to position [144, 0]
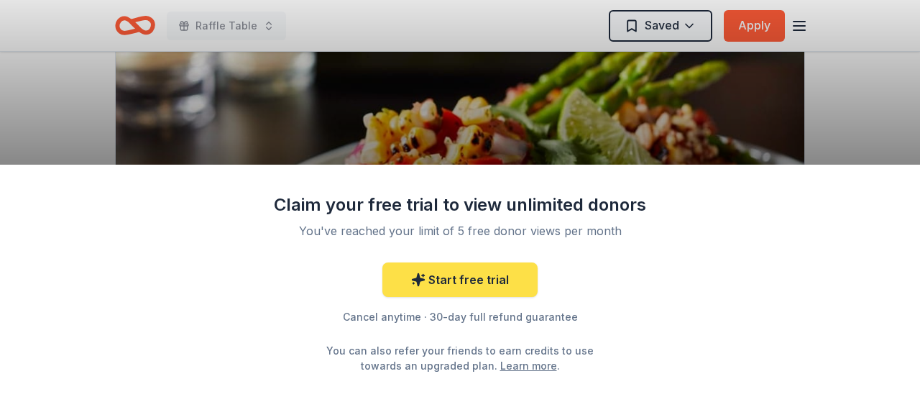
click at [474, 283] on link "Start free trial" at bounding box center [459, 279] width 155 height 34
click at [476, 266] on link "Start free trial" at bounding box center [459, 279] width 155 height 34
click at [474, 282] on link "Start free trial" at bounding box center [459, 279] width 155 height 34
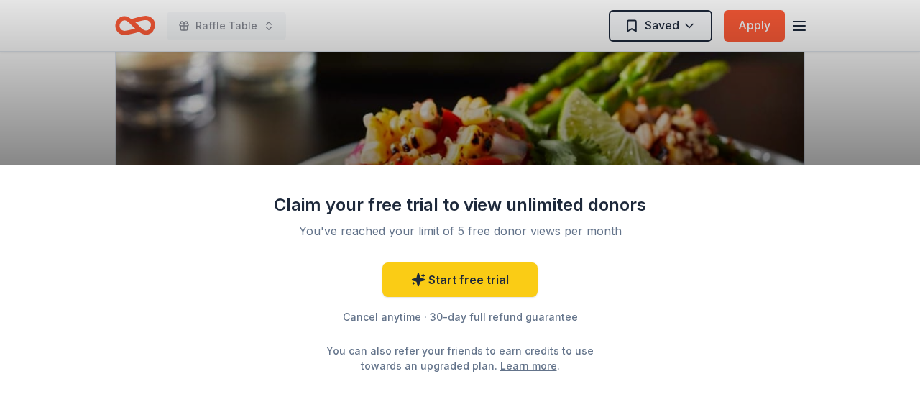
click at [551, 126] on div "Claim your free trial to view unlimited donors You've reached your limit of 5 f…" at bounding box center [460, 201] width 920 height 402
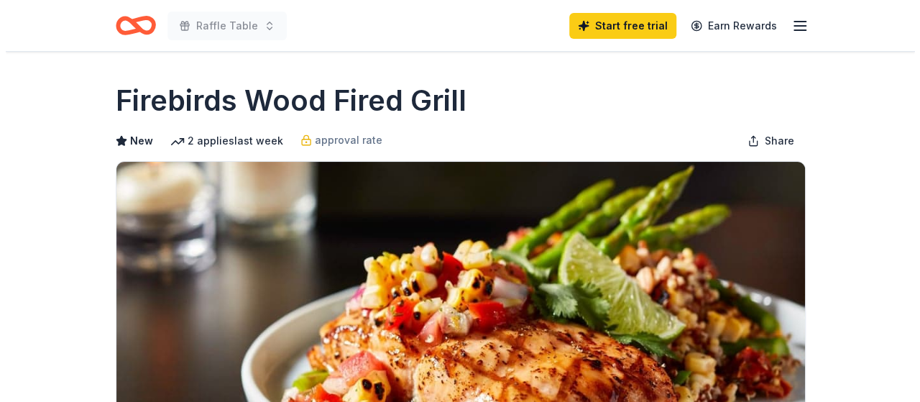
scroll to position [144, 0]
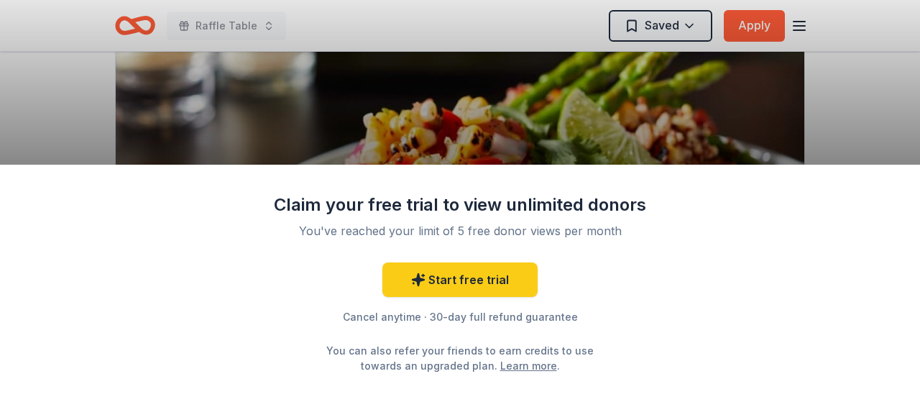
click at [805, 23] on div "Claim your free trial to view unlimited donors You've reached your limit of 5 f…" at bounding box center [460, 201] width 920 height 402
click at [802, 27] on div "Claim your free trial to view unlimited donors You've reached your limit of 5 f…" at bounding box center [460, 201] width 920 height 402
click at [821, 155] on div "Claim your free trial to view unlimited donors You've reached your limit of 5 f…" at bounding box center [460, 201] width 920 height 402
drag, startPoint x: 762, startPoint y: 232, endPoint x: 706, endPoint y: 301, distance: 89.3
click at [762, 235] on div "Claim your free trial to view unlimited donors You've reached your limit of 5 f…" at bounding box center [460, 283] width 920 height 237
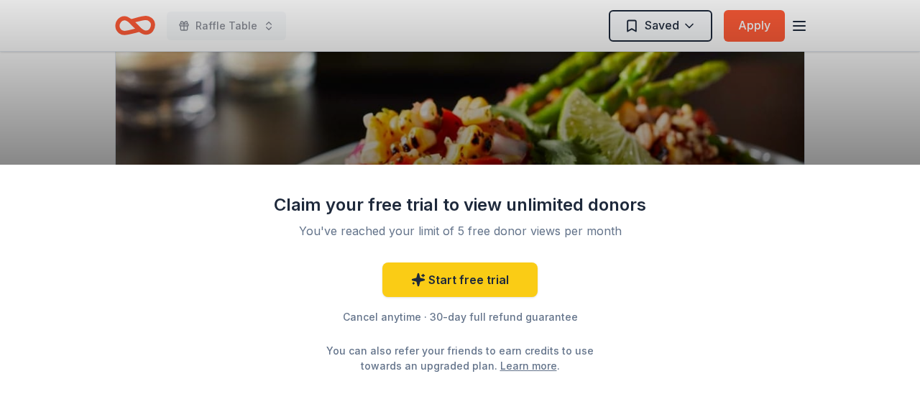
click at [509, 367] on link "Learn more" at bounding box center [528, 365] width 57 height 15
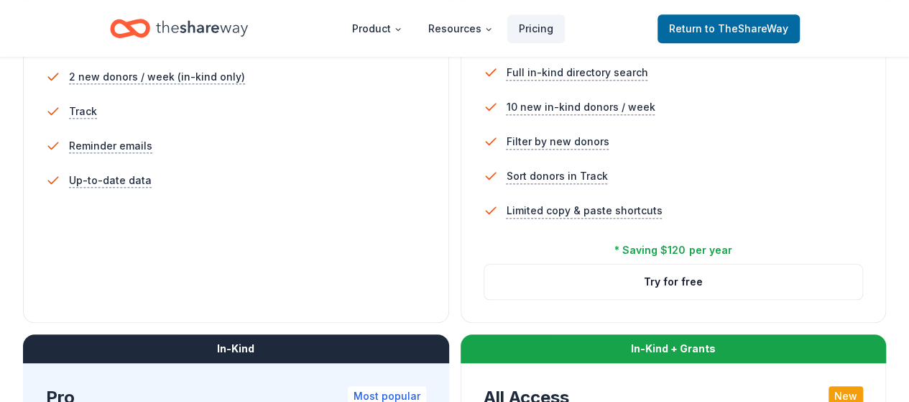
scroll to position [575, 0]
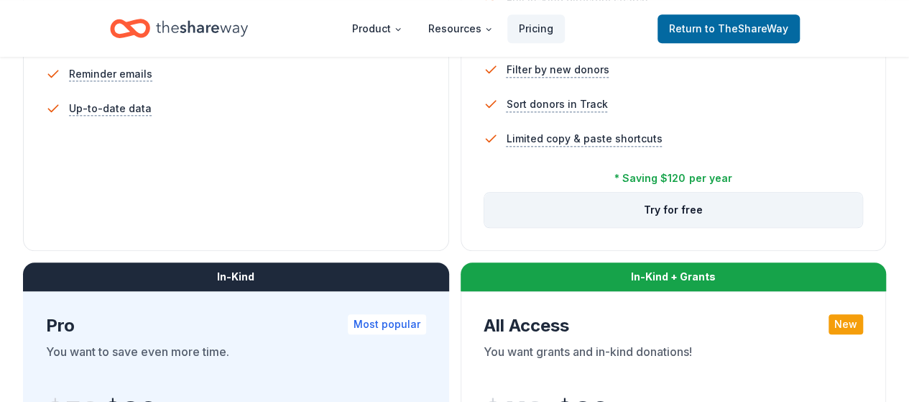
click at [484, 227] on button "Try for free" at bounding box center [673, 210] width 379 height 34
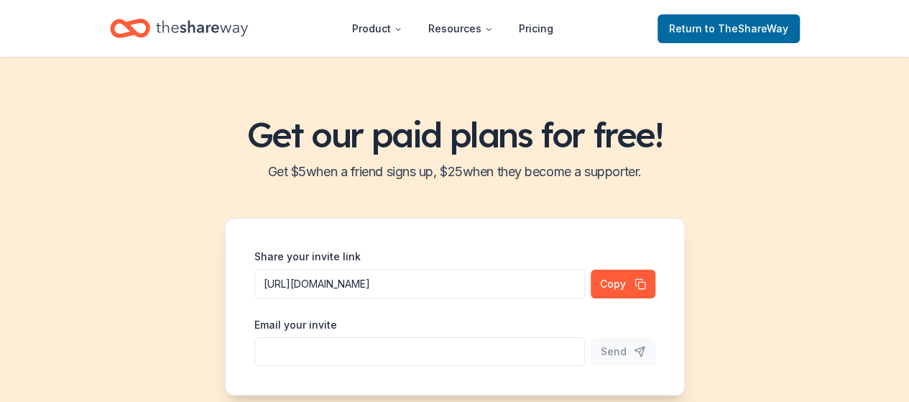
click at [734, 44] on div "Return to TheShareWay" at bounding box center [729, 28] width 142 height 34
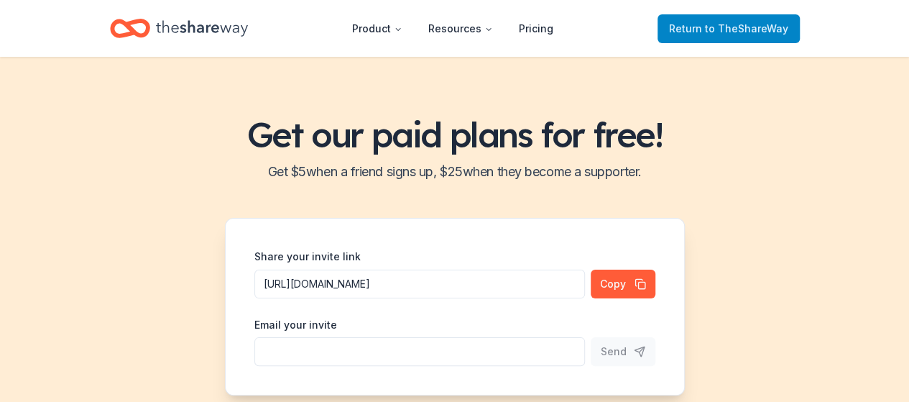
click at [734, 32] on span "to TheShareWay" at bounding box center [746, 28] width 83 height 12
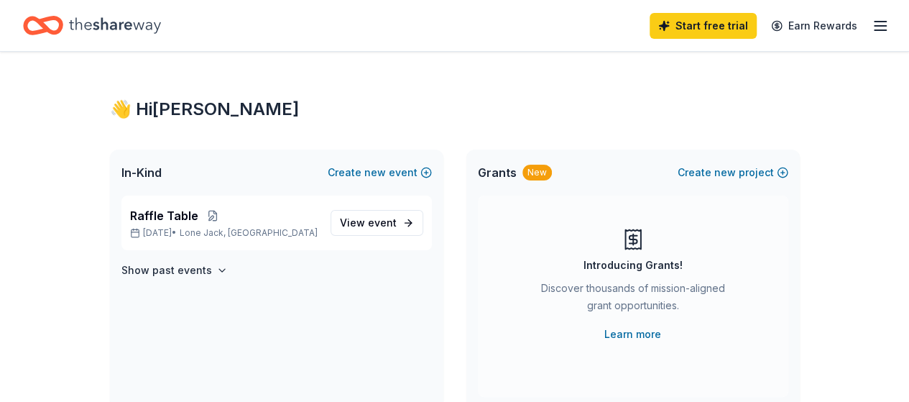
click at [875, 27] on icon "button" at bounding box center [880, 25] width 17 height 17
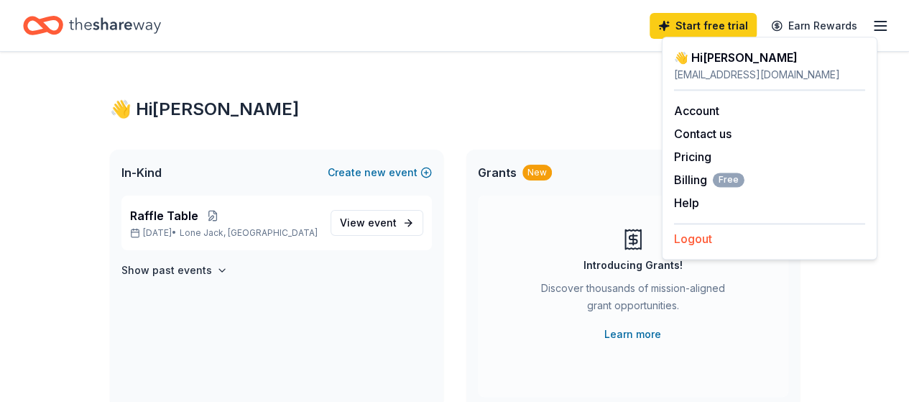
click at [700, 241] on button "Logout" at bounding box center [693, 238] width 38 height 17
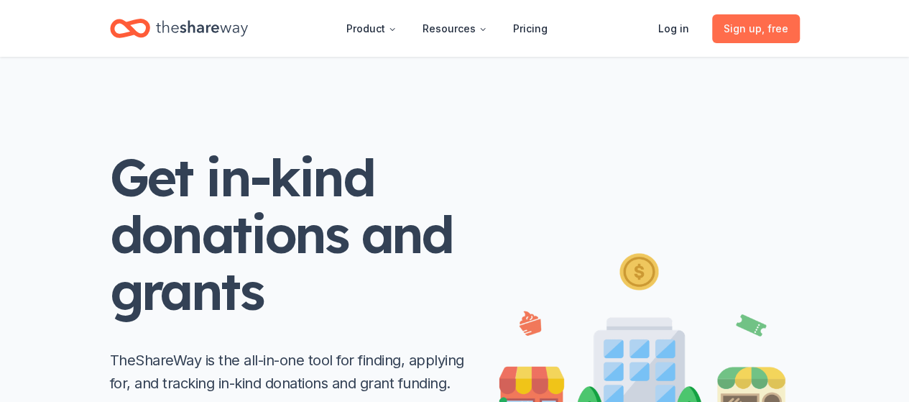
click at [763, 32] on span ", free" at bounding box center [775, 28] width 27 height 12
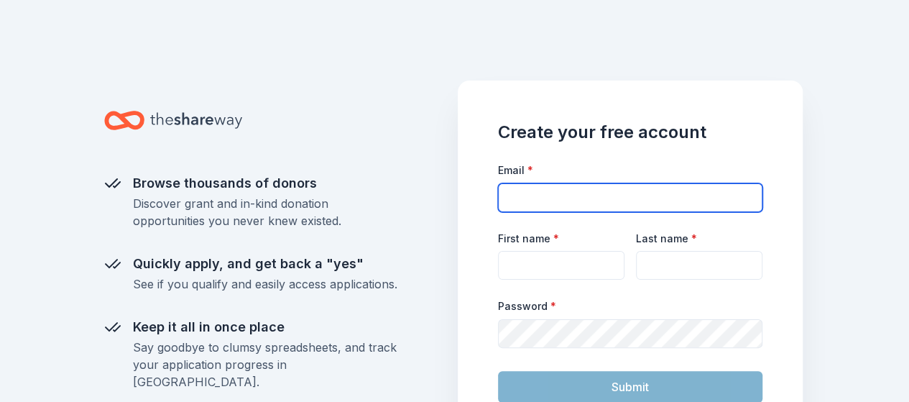
click at [605, 201] on input "Email *" at bounding box center [630, 197] width 264 height 29
type input "[PERSON_NAME][EMAIL_ADDRESS][DOMAIN_NAME]"
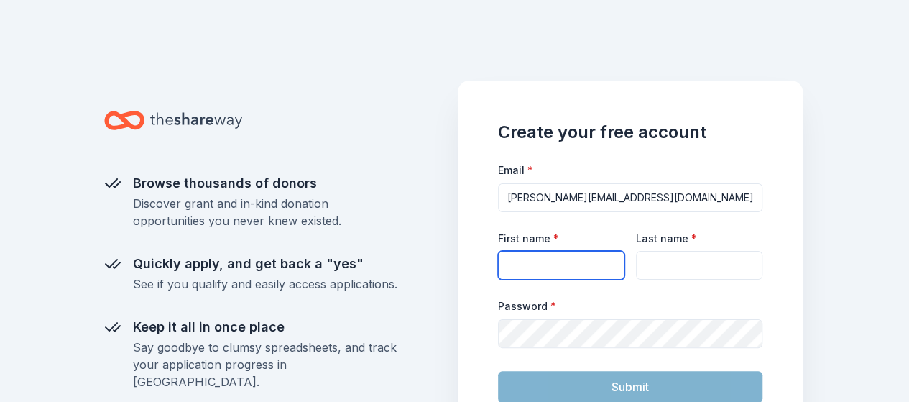
type input "[PERSON_NAME]"
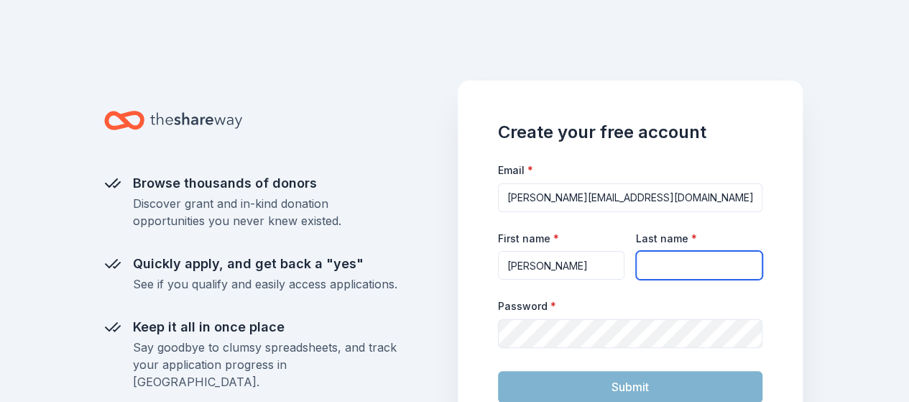
type input "[PERSON_NAME]"
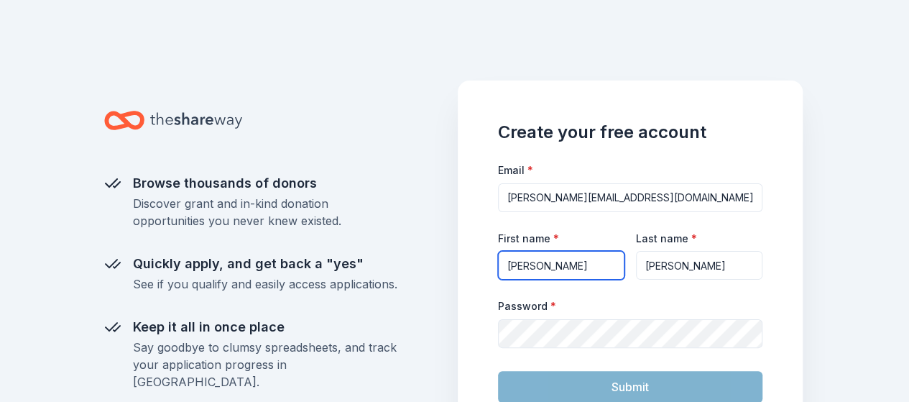
drag, startPoint x: 553, startPoint y: 267, endPoint x: 476, endPoint y: 267, distance: 76.9
click at [476, 267] on div "Create your free account Email * [PERSON_NAME][EMAIL_ADDRESS][DOMAIN_NAME] Firs…" at bounding box center [630, 321] width 345 height 483
type input "[PERSON_NAME]"
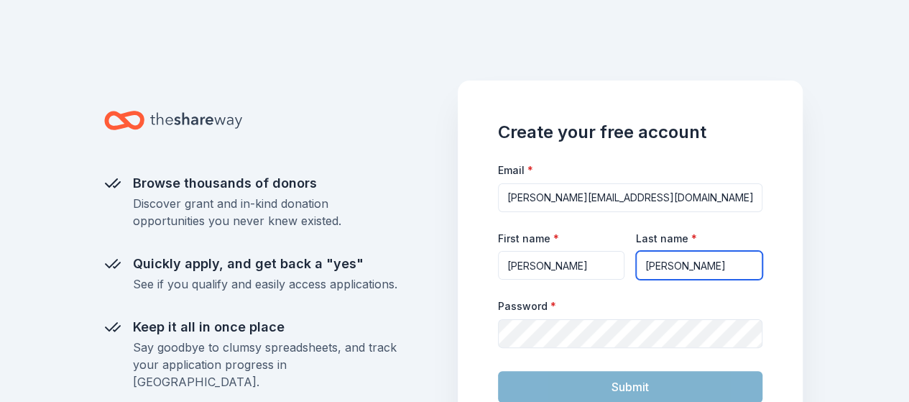
drag, startPoint x: 705, startPoint y: 264, endPoint x: 632, endPoint y: 269, distance: 73.5
click at [632, 271] on div "First name * [PERSON_NAME] Last name * [PERSON_NAME]" at bounding box center [630, 254] width 264 height 51
type input "[PERSON_NAME]"
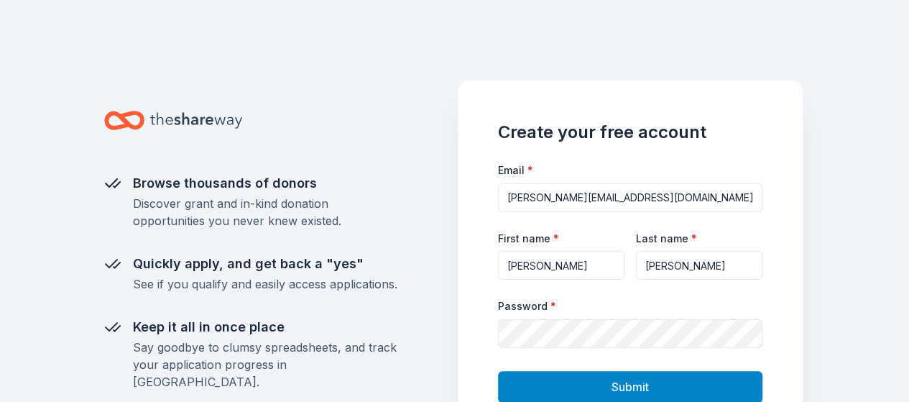
click at [703, 386] on button "Submit" at bounding box center [630, 387] width 264 height 32
